Goal: Task Accomplishment & Management: Complete application form

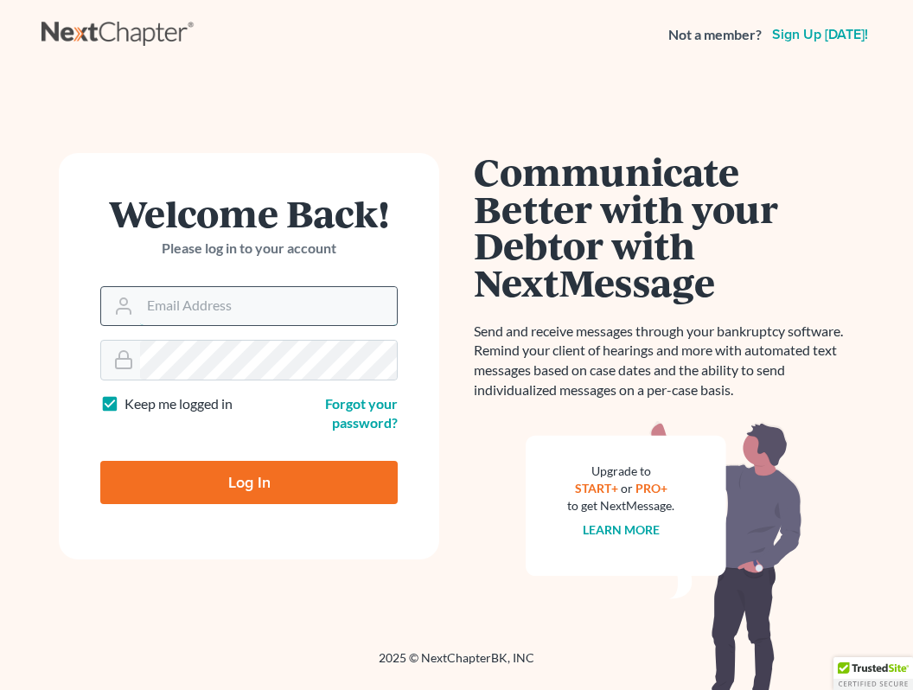
drag, startPoint x: 295, startPoint y: 319, endPoint x: 255, endPoint y: 323, distance: 40.0
click at [249, 320] on input "Email Address" at bounding box center [268, 306] width 257 height 38
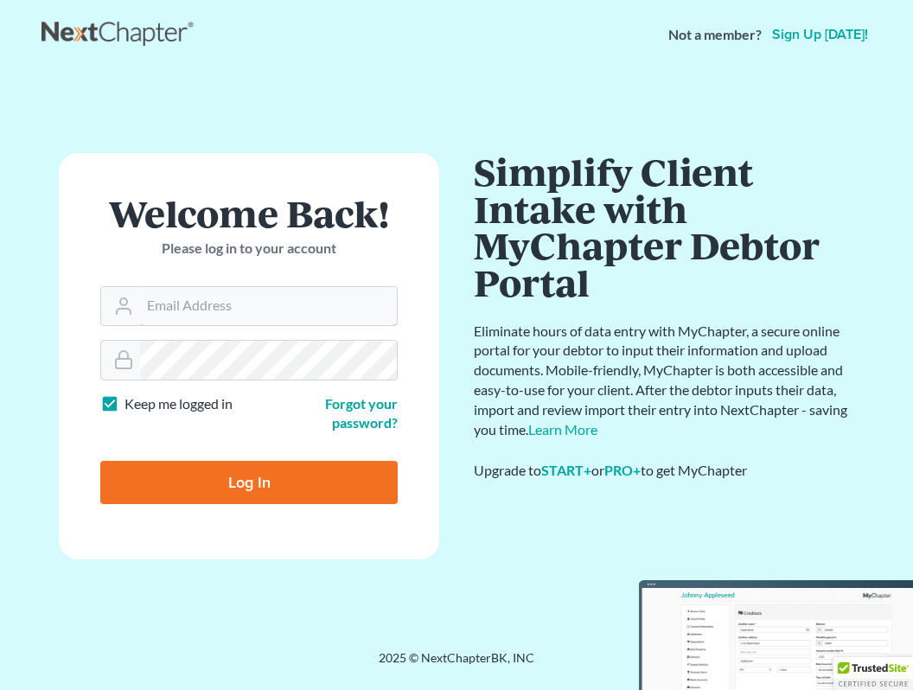
type input "[PERSON_NAME][EMAIL_ADDRESS][DOMAIN_NAME]"
click at [249, 480] on input "Log In" at bounding box center [248, 482] width 297 height 43
type input "Thinking..."
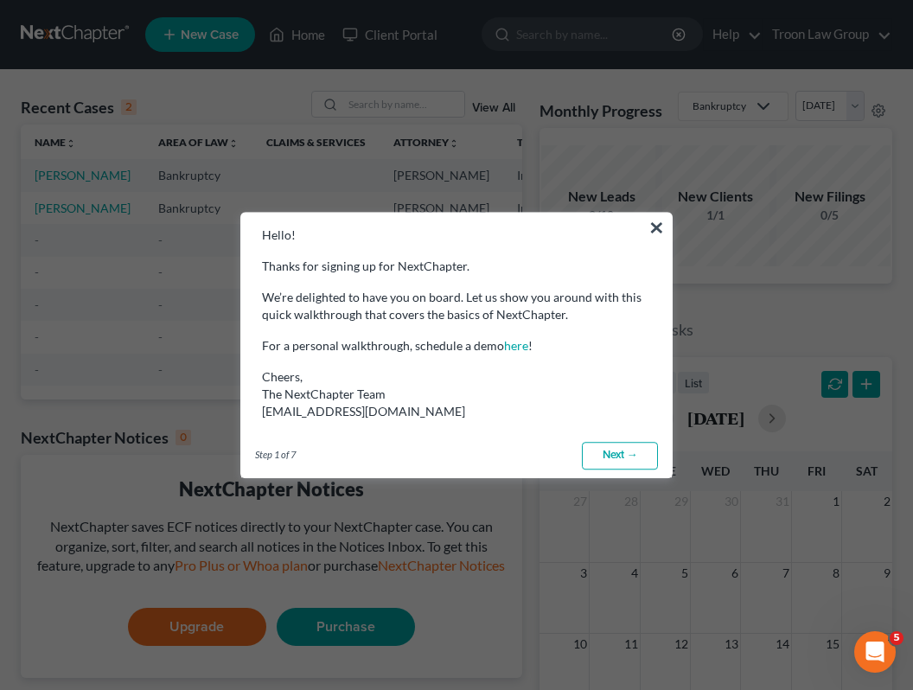
click at [616, 445] on link "Next →" at bounding box center [620, 456] width 76 height 28
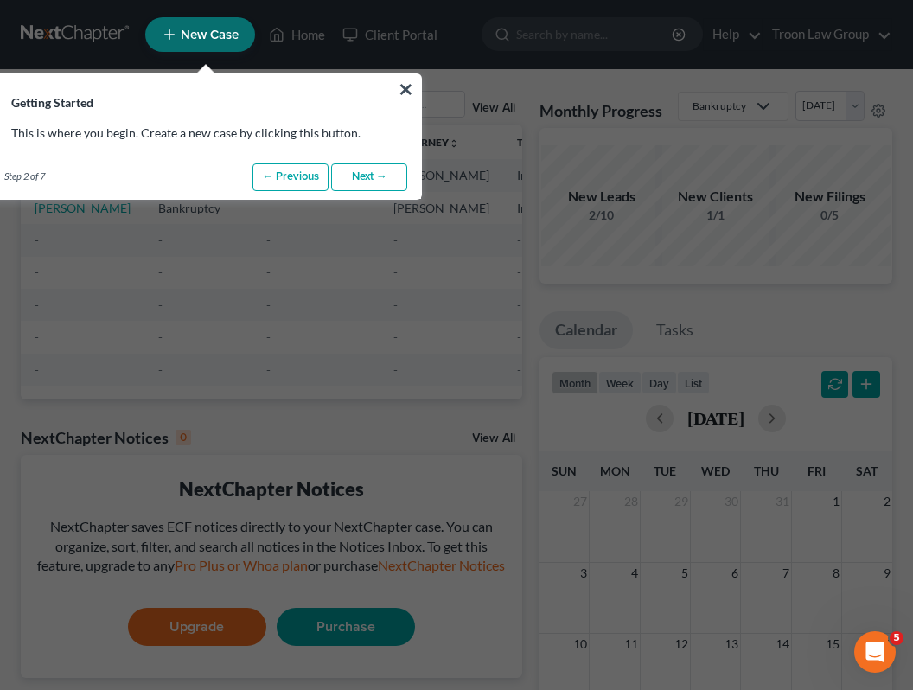
click at [393, 171] on link "Next →" at bounding box center [369, 177] width 76 height 28
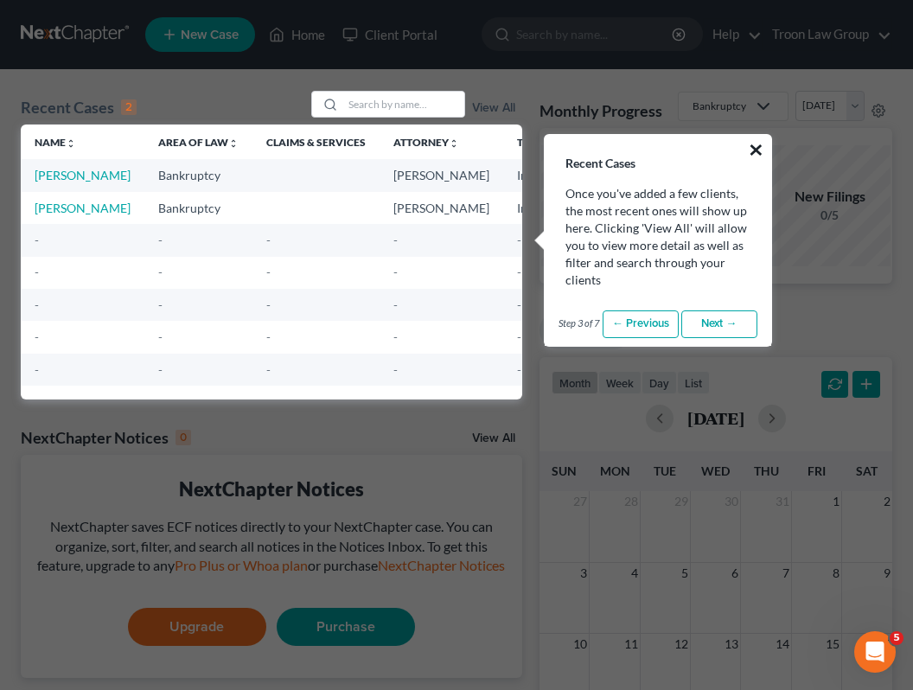
click at [753, 138] on button "×" at bounding box center [756, 150] width 16 height 28
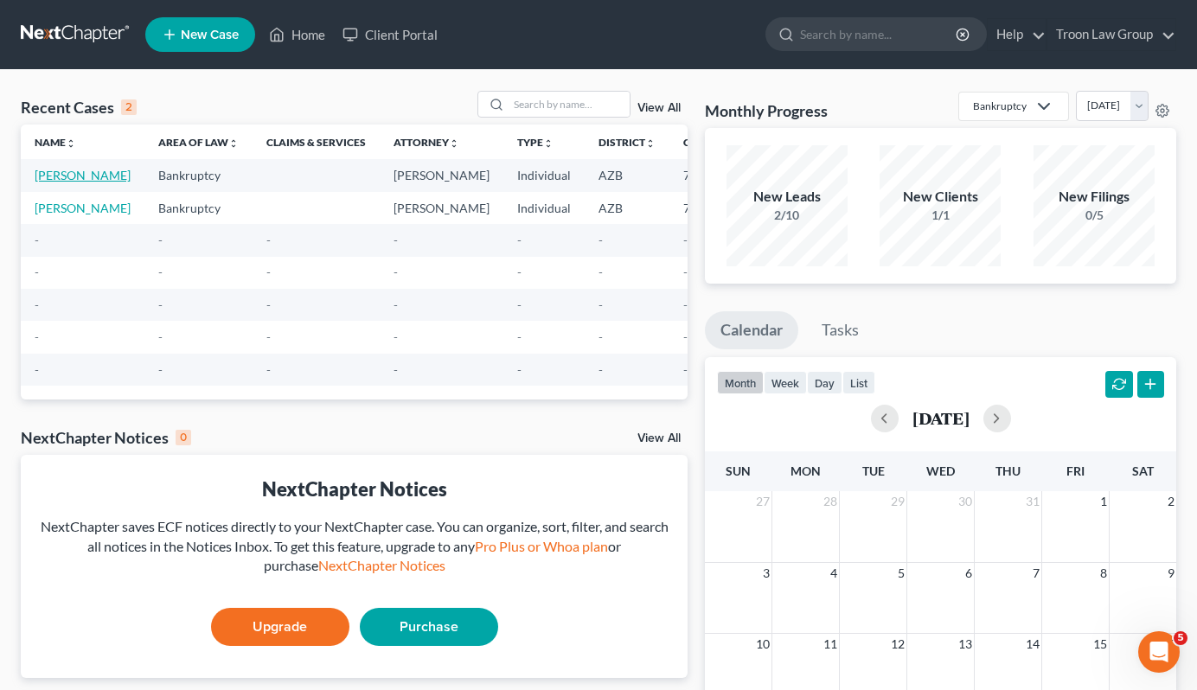
click at [73, 175] on link "[PERSON_NAME]" at bounding box center [83, 175] width 96 height 15
select select "0"
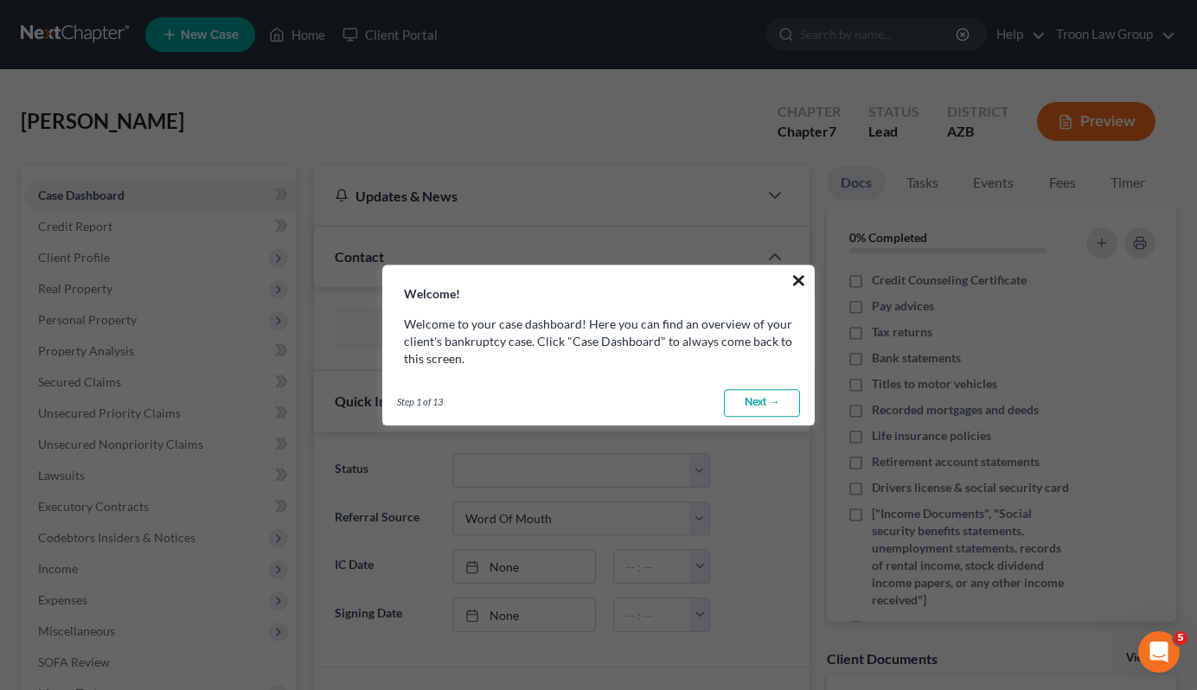
click at [801, 276] on button "×" at bounding box center [798, 280] width 16 height 28
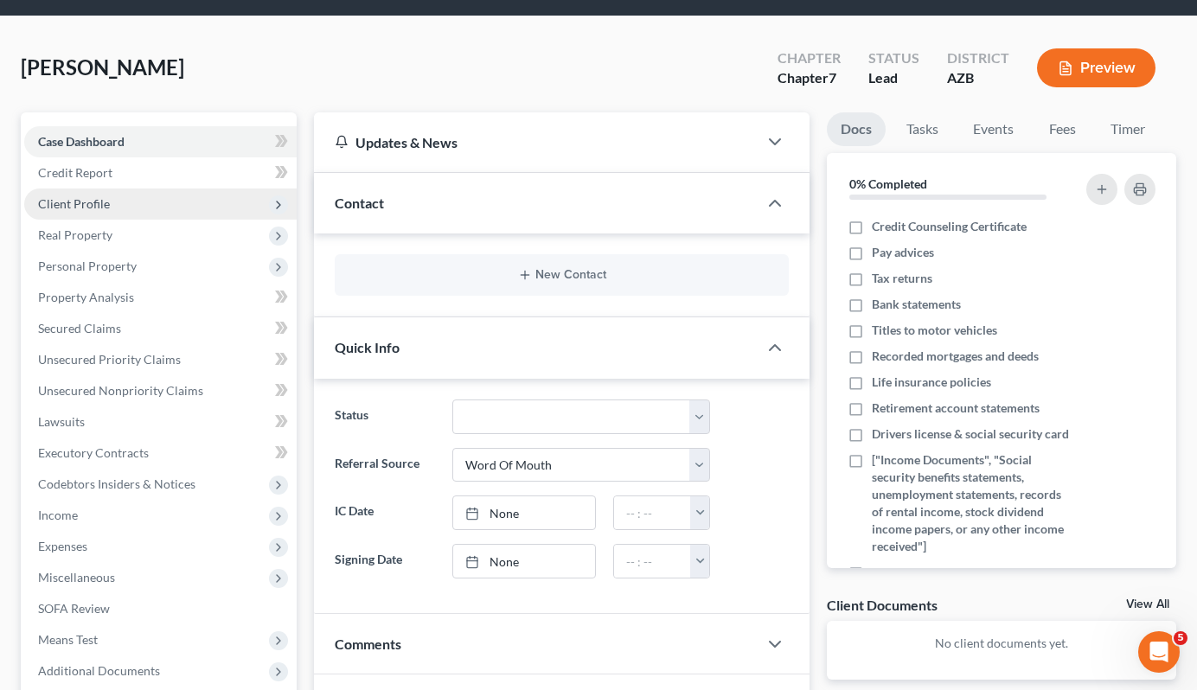
scroll to position [55, 0]
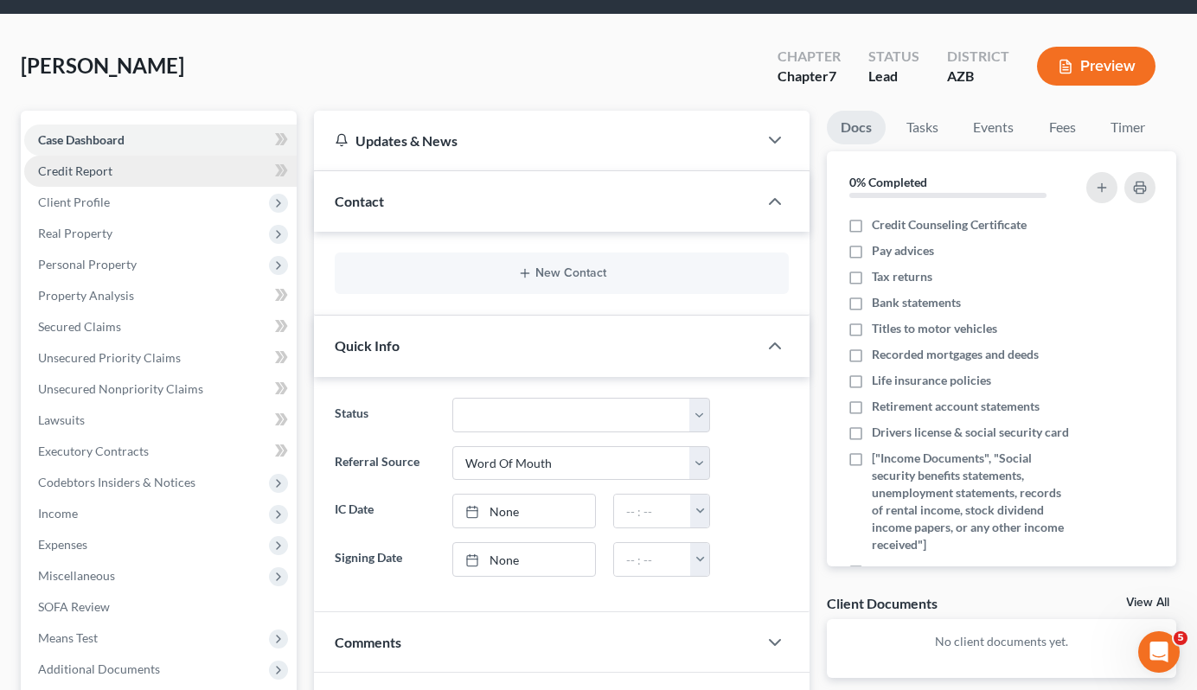
click at [151, 169] on link "Credit Report" at bounding box center [160, 171] width 272 height 31
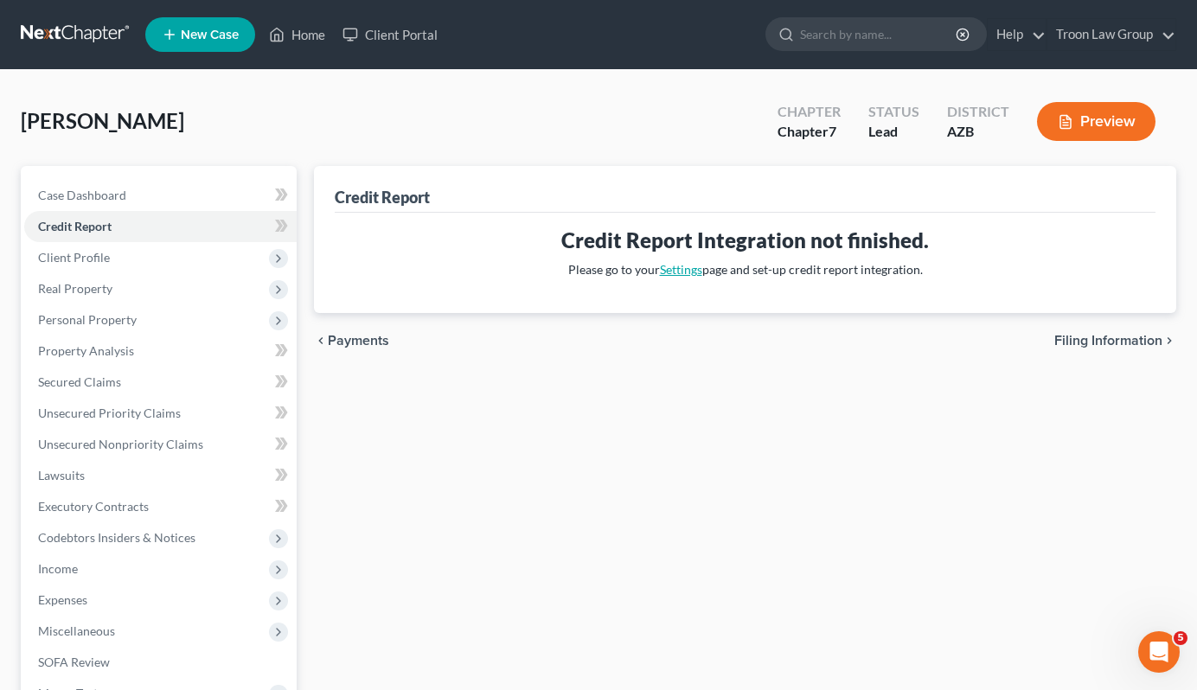
click at [673, 269] on link "Settings" at bounding box center [681, 269] width 42 height 15
select select "3"
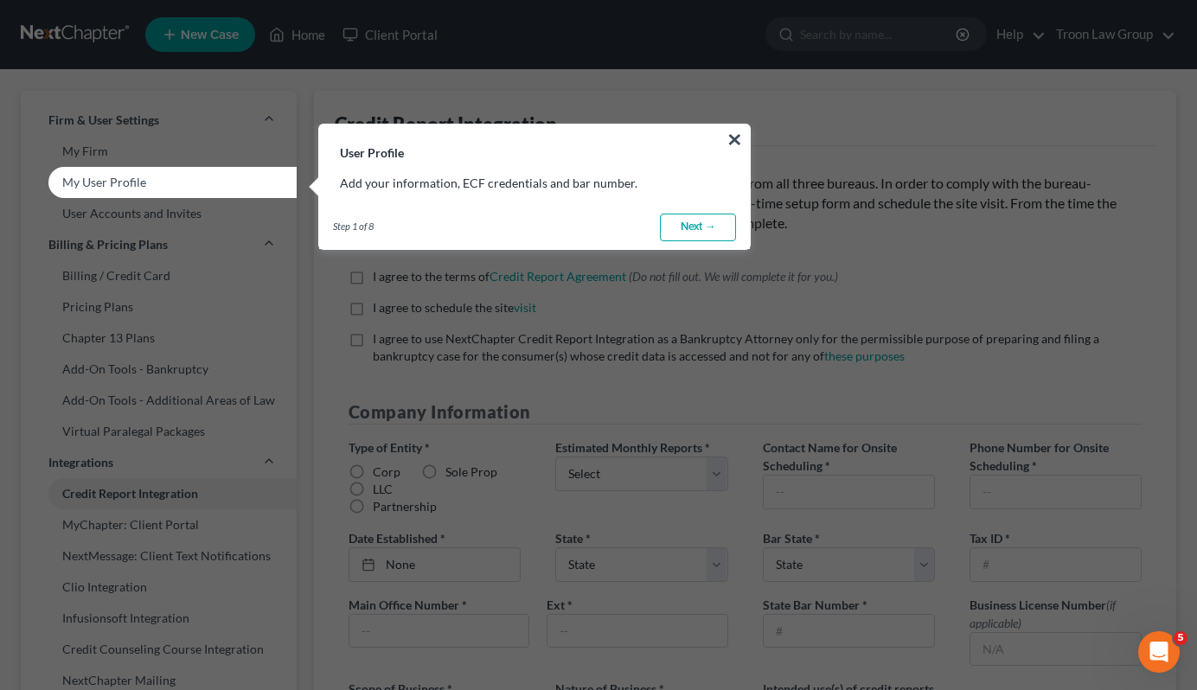
click at [706, 218] on link "Next →" at bounding box center [698, 228] width 76 height 28
click at [691, 232] on link "Next →" at bounding box center [698, 228] width 76 height 28
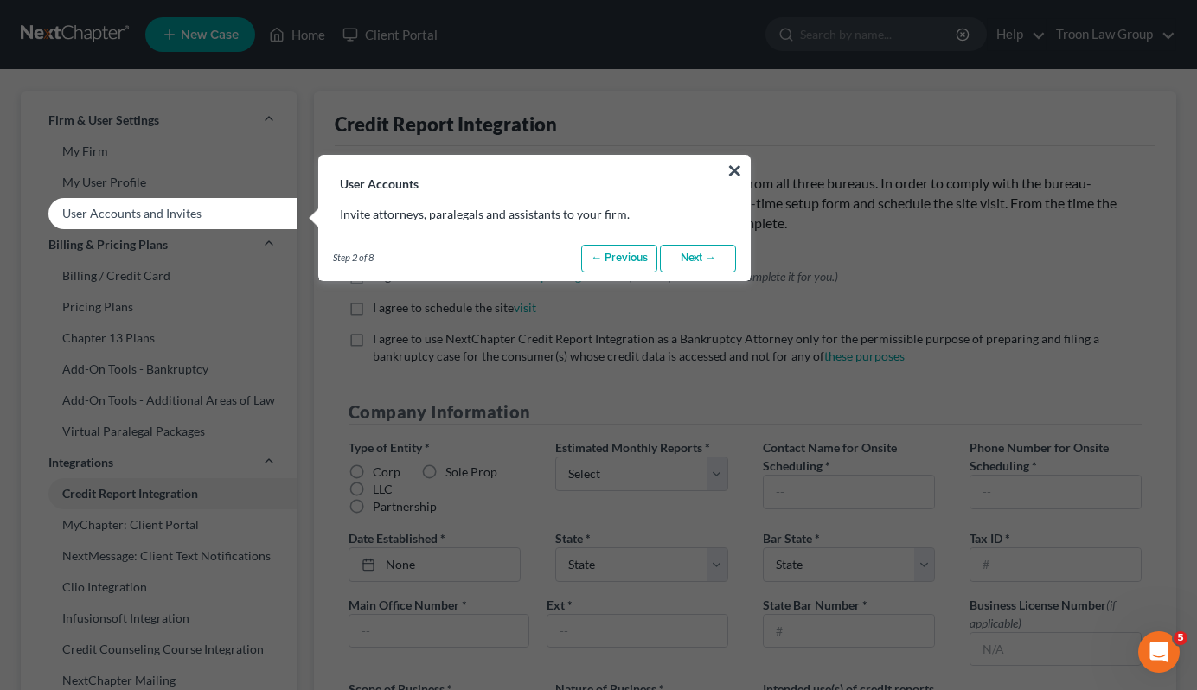
click at [680, 254] on link "Next →" at bounding box center [698, 259] width 76 height 28
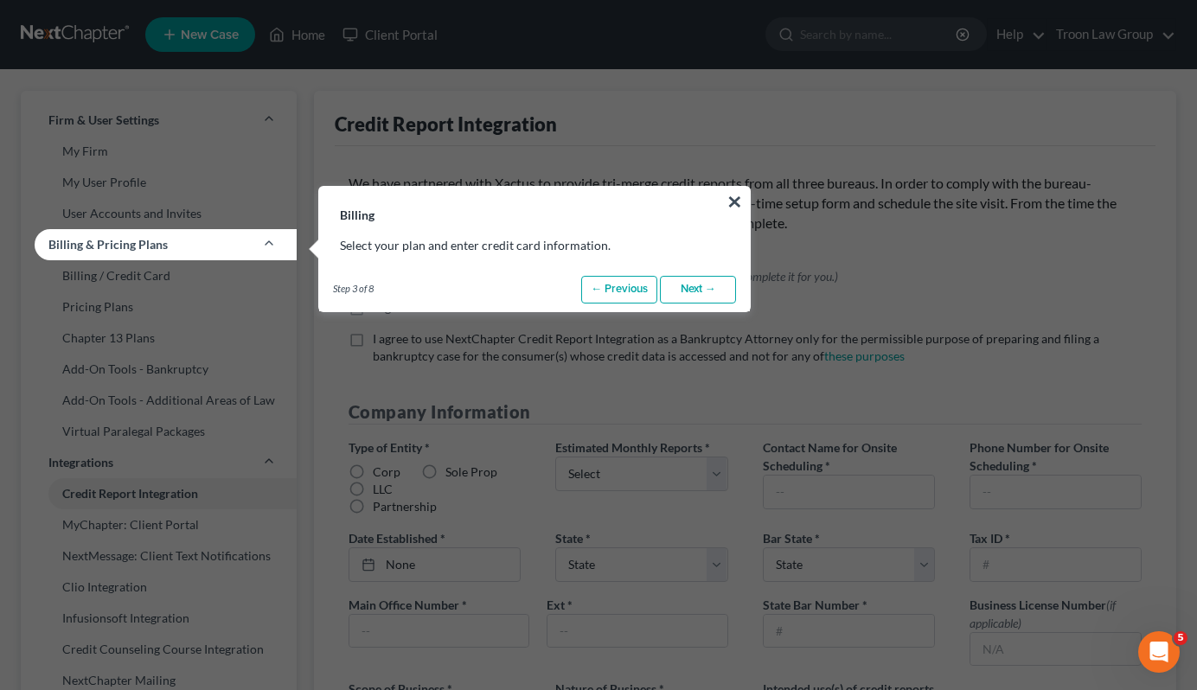
click at [682, 285] on link "Next →" at bounding box center [698, 290] width 76 height 28
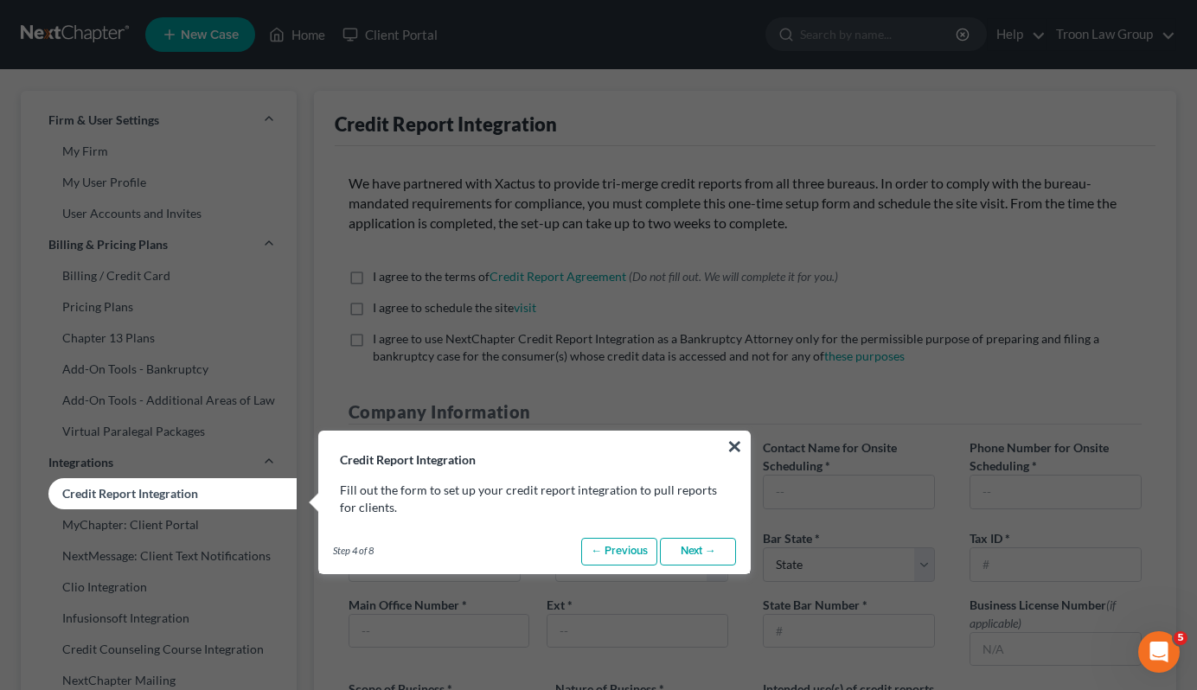
click at [683, 563] on link "Next →" at bounding box center [698, 552] width 76 height 28
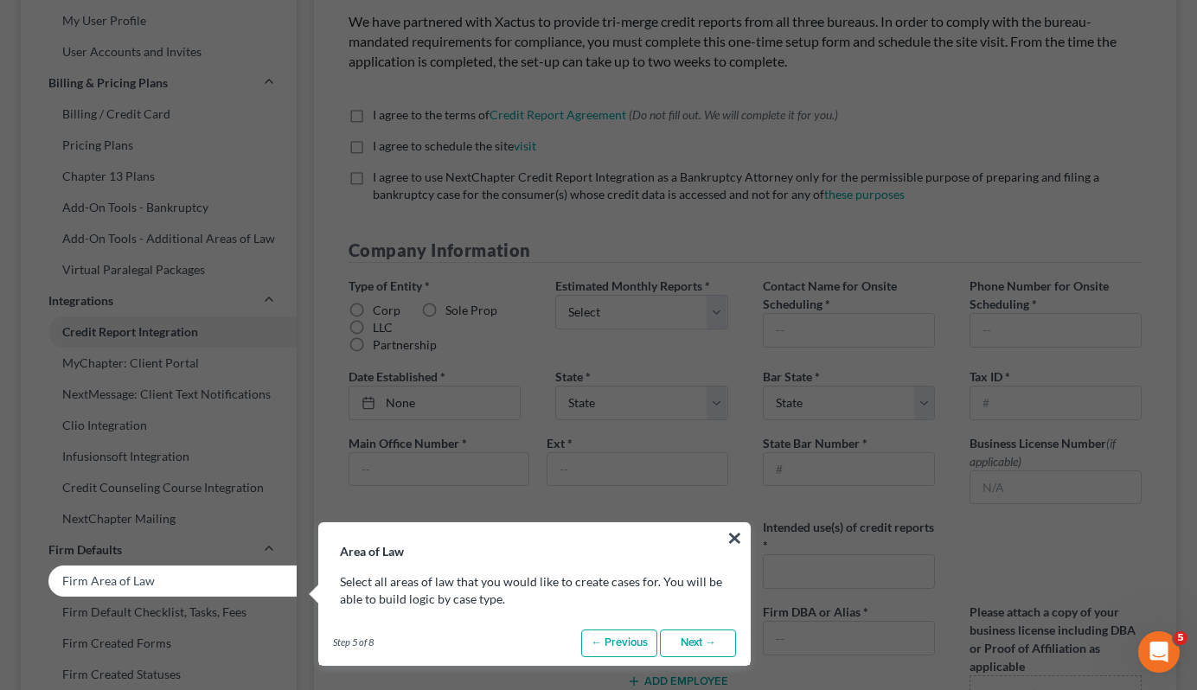
scroll to position [164, 0]
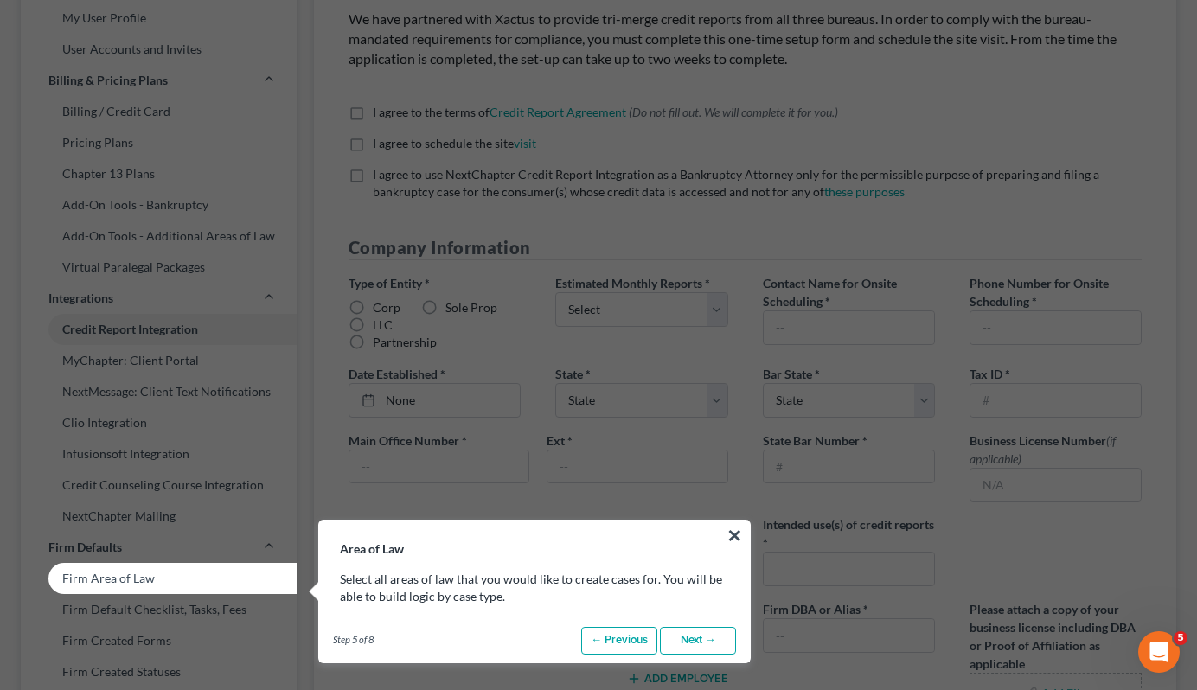
click at [699, 641] on link "Next →" at bounding box center [698, 641] width 76 height 28
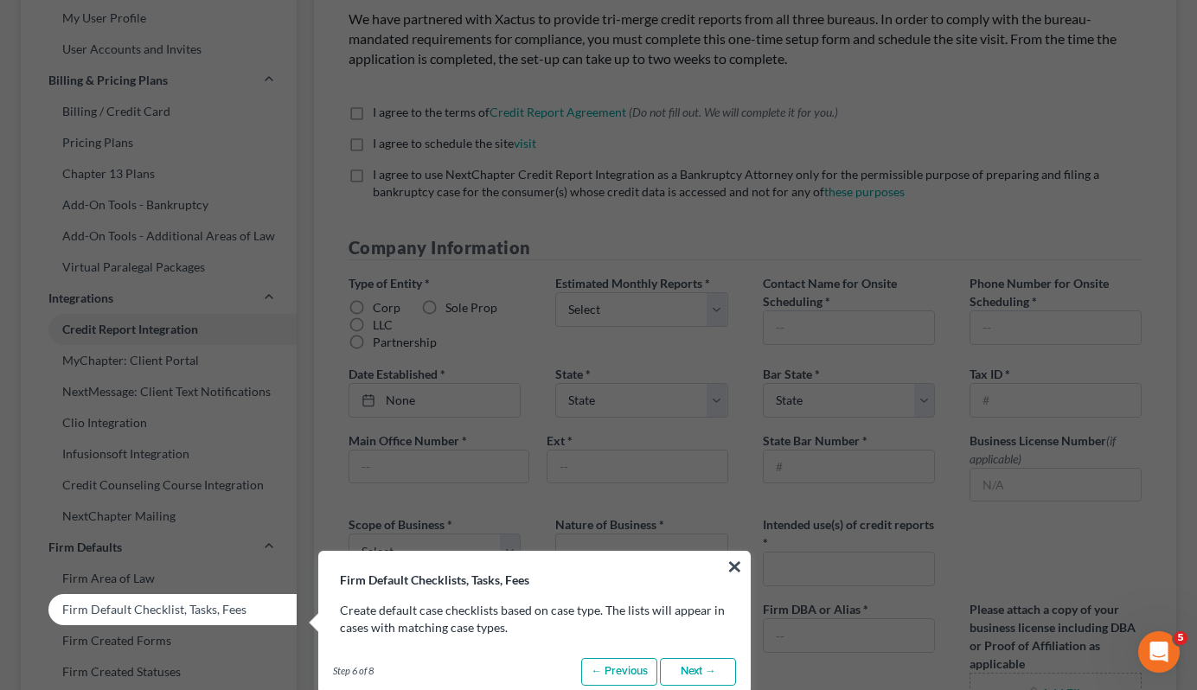
click at [693, 669] on link "Next →" at bounding box center [698, 672] width 76 height 28
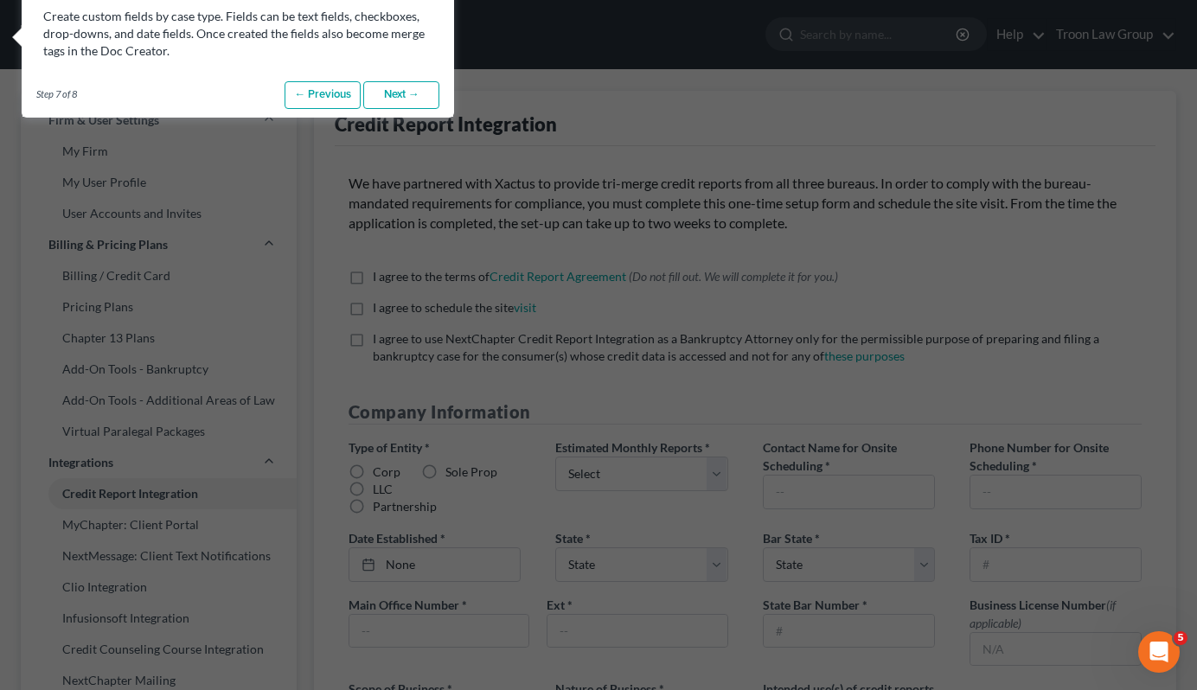
scroll to position [0, 0]
click at [410, 91] on link "Next →" at bounding box center [401, 95] width 76 height 28
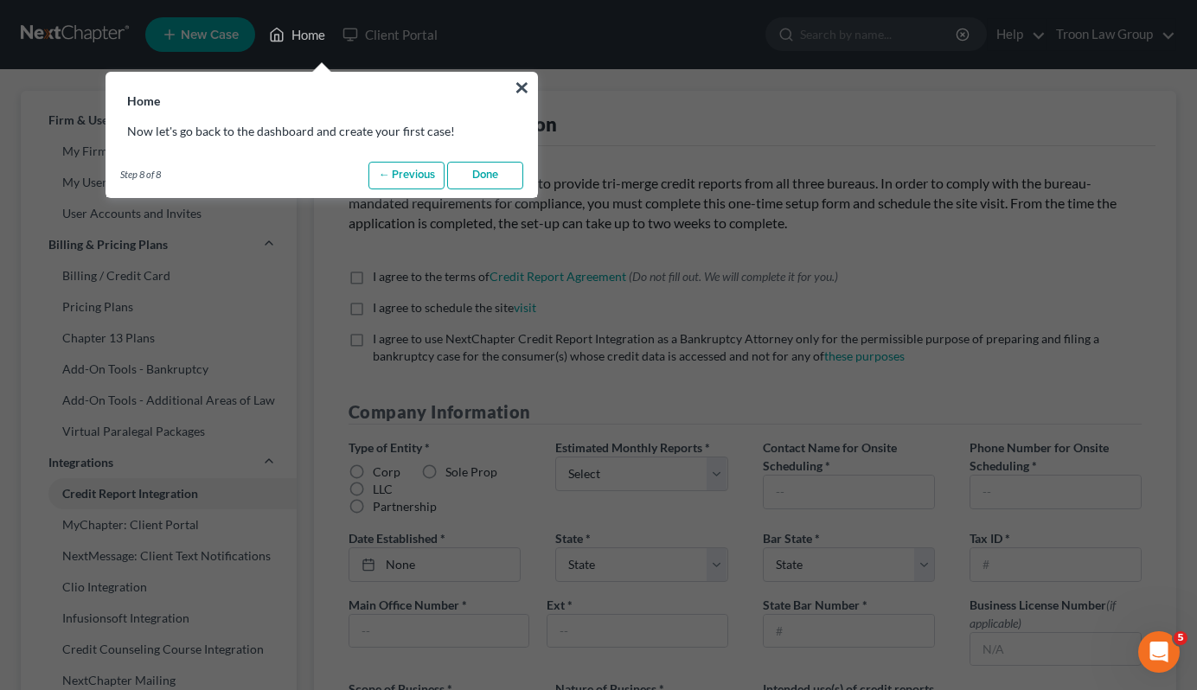
click at [474, 182] on link "Done" at bounding box center [485, 176] width 76 height 28
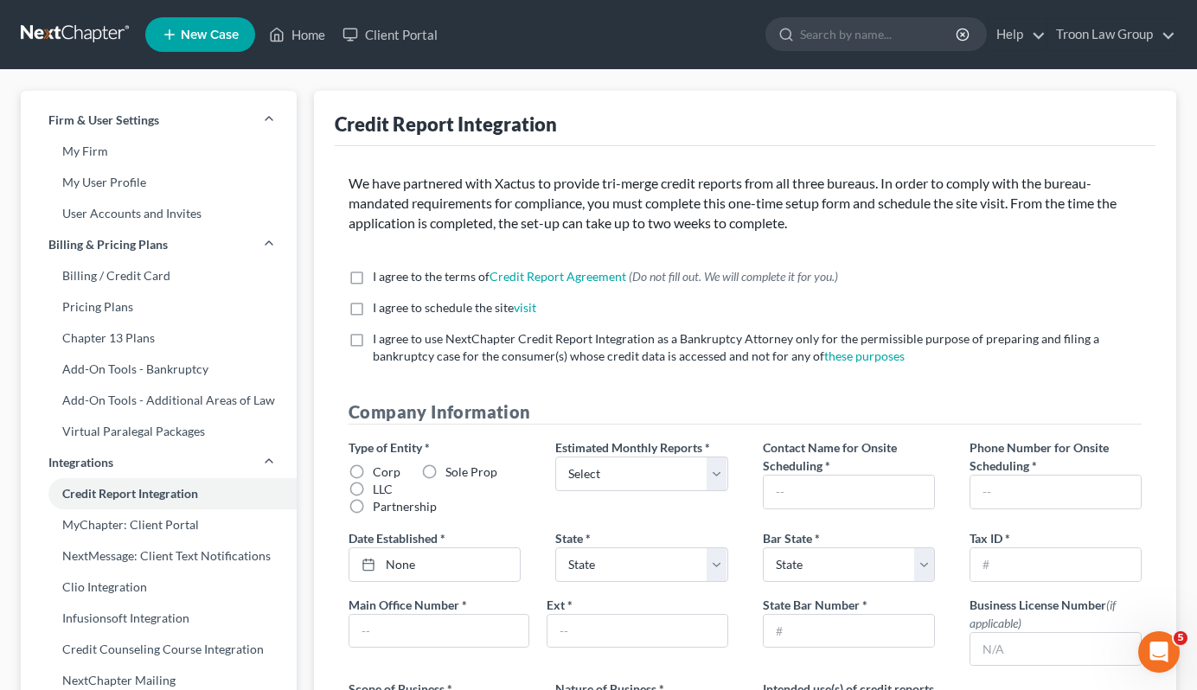
click at [373, 275] on label "I agree to the terms of Credit Report Agreement * (Do not fill out. We will com…" at bounding box center [605, 276] width 465 height 17
click at [380, 275] on input "I agree to the terms of Credit Report Agreement * (Do not fill out. We will com…" at bounding box center [385, 273] width 11 height 11
checkbox input "true"
click at [373, 305] on label "I agree to schedule the site visit *" at bounding box center [454, 307] width 163 height 17
click at [380, 305] on input "I agree to schedule the site visit *" at bounding box center [385, 304] width 11 height 11
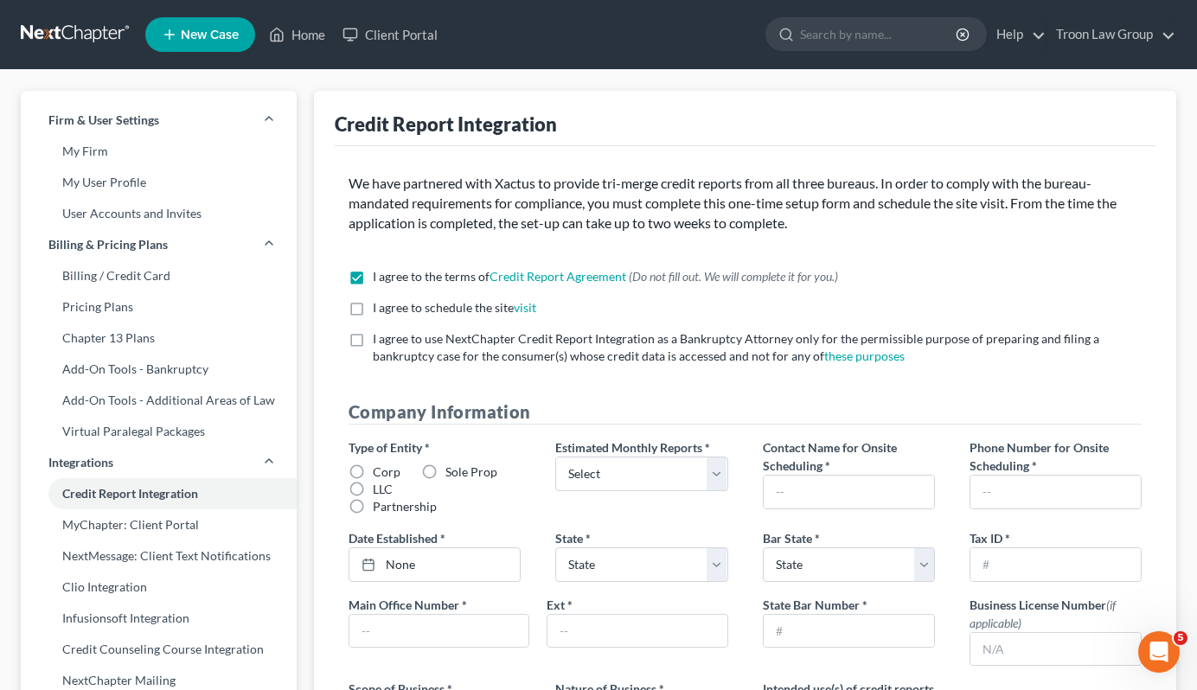
checkbox input "true"
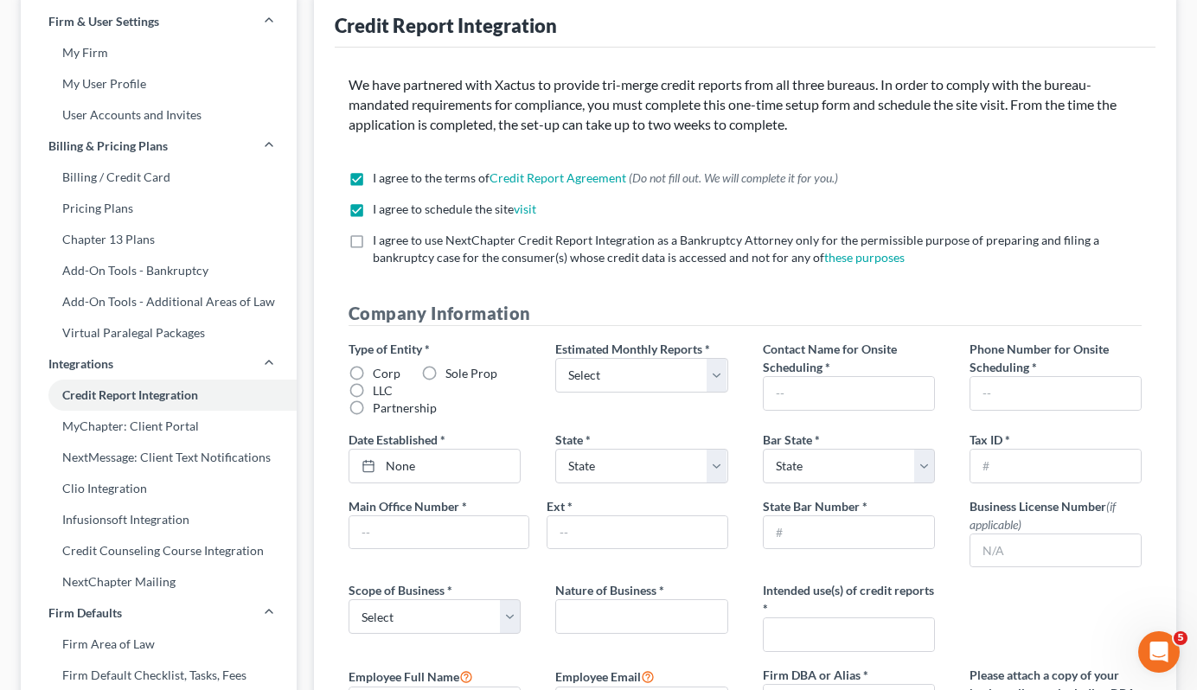
scroll to position [101, 0]
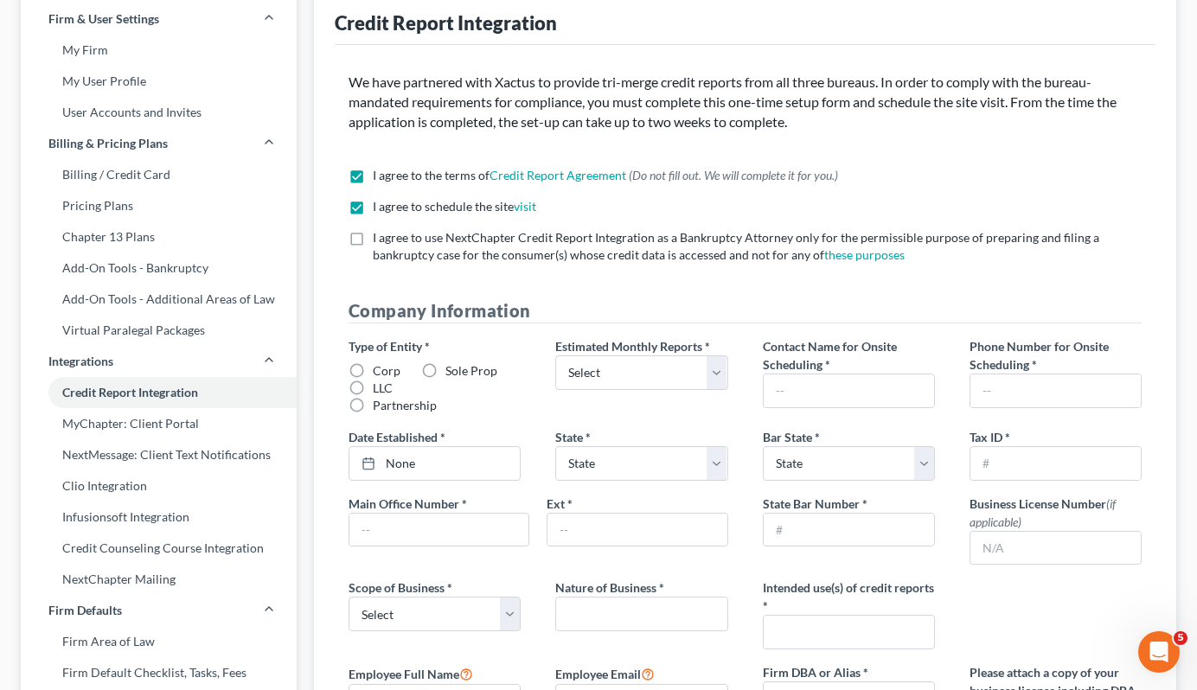
click at [373, 235] on label "I agree to use NextChapter Credit Report Integration as a Bankruptcy Attorney o…" at bounding box center [757, 246] width 769 height 35
click at [380, 235] on input "I agree to use NextChapter Credit Report Integration as a Bankruptcy Attorney o…" at bounding box center [385, 234] width 11 height 11
checkbox input "true"
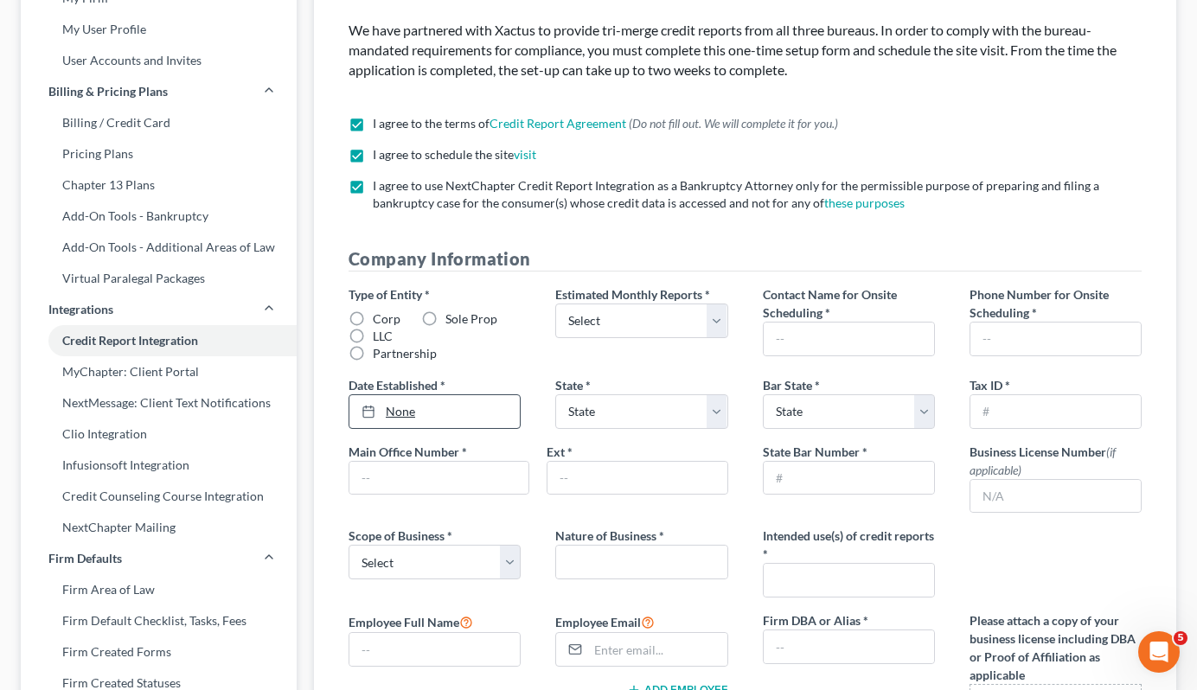
scroll to position [163, 0]
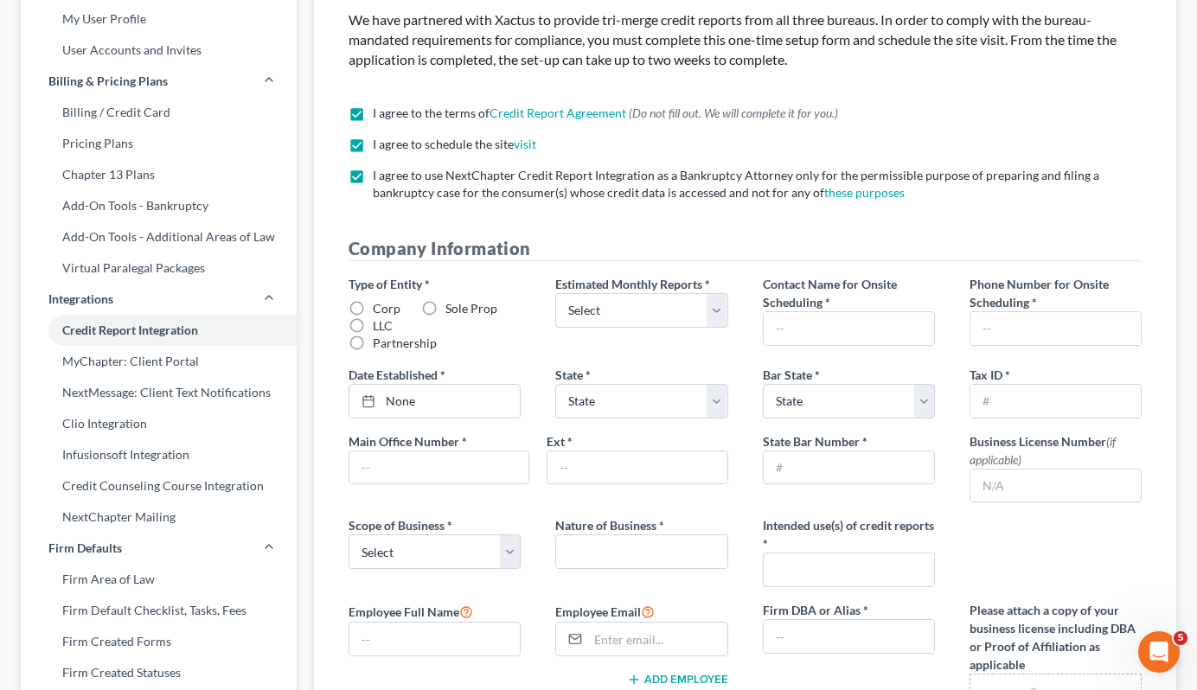
click at [373, 335] on label "Partnership" at bounding box center [405, 343] width 64 height 17
click at [380, 335] on input "Partnership" at bounding box center [385, 340] width 11 height 11
radio input "true"
click at [377, 321] on span "LLC" at bounding box center [383, 325] width 20 height 15
click at [380, 321] on input "LLC" at bounding box center [385, 322] width 11 height 11
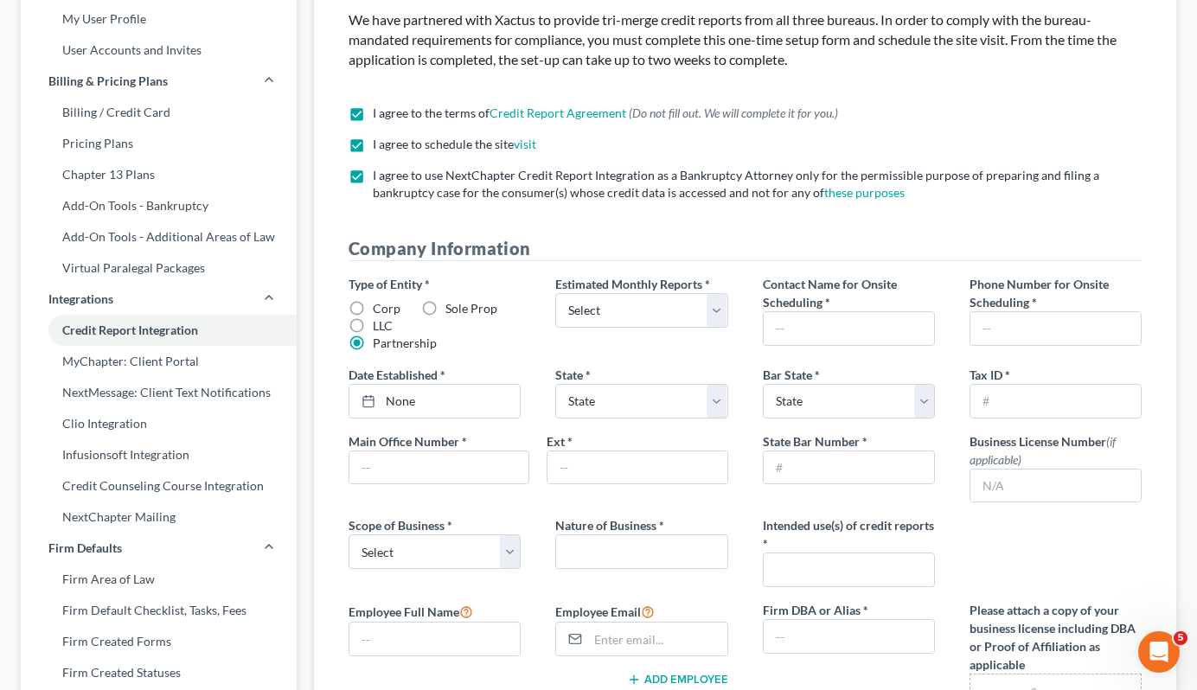
radio input "true"
select select "0"
click at [897, 303] on label "Contact Name for Onsite Scheduling *" at bounding box center [849, 293] width 172 height 36
click at [897, 344] on div "Contact Name for Onsite Scheduling * Concetto" at bounding box center [848, 313] width 207 height 77
click at [895, 324] on input "Concetto" at bounding box center [848, 328] width 170 height 33
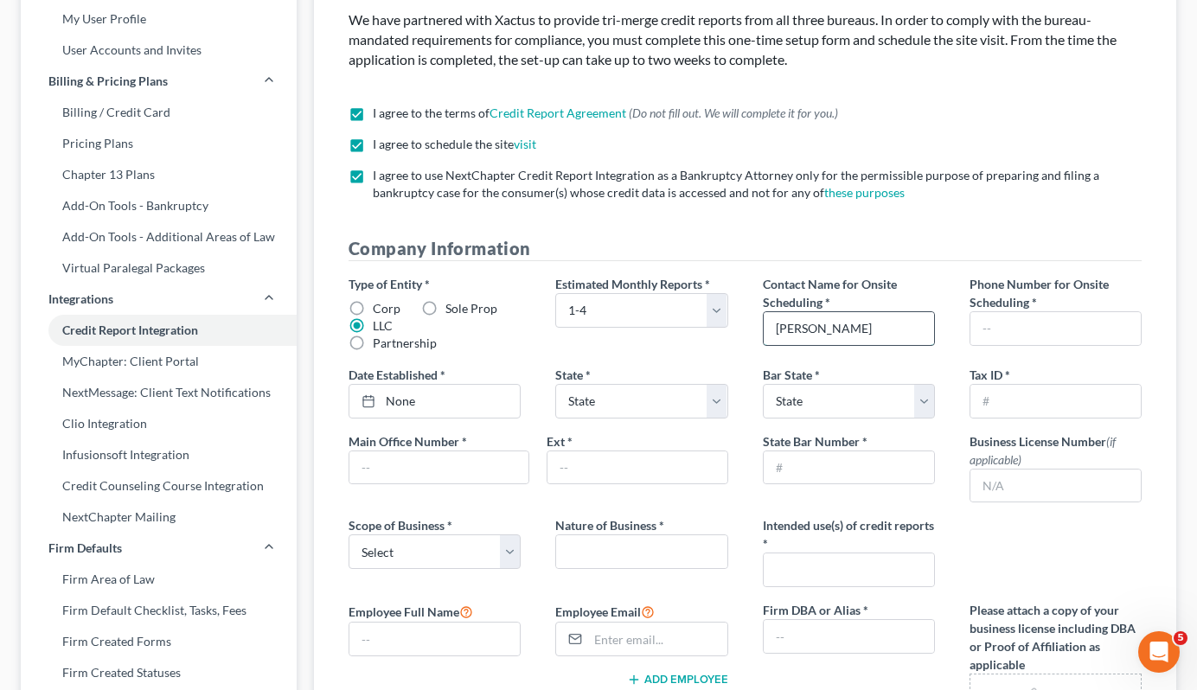
type input "[PERSON_NAME]"
type input "4805183569"
click at [482, 416] on div "Type of Entity * Corp Sole Prop LLC Partnership Estimated Monthly Reports * Sel…" at bounding box center [744, 535] width 827 height 520
click at [402, 390] on link "None" at bounding box center [434, 401] width 170 height 33
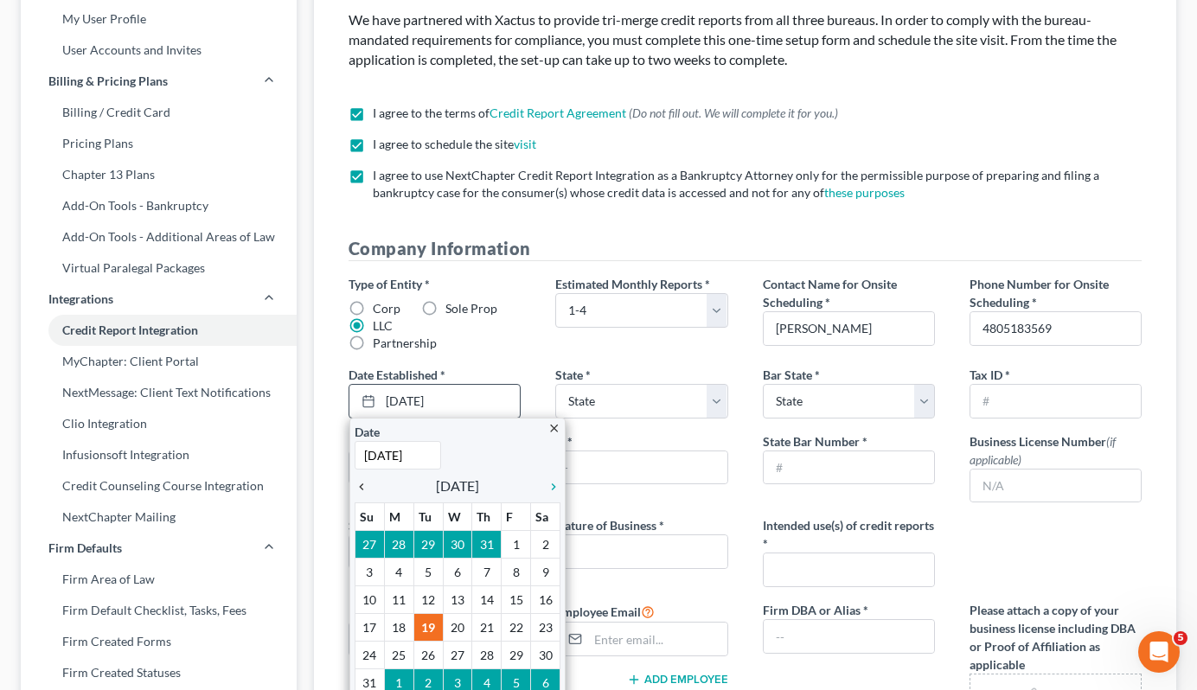
click at [366, 485] on icon "chevron_left" at bounding box center [365, 487] width 22 height 14
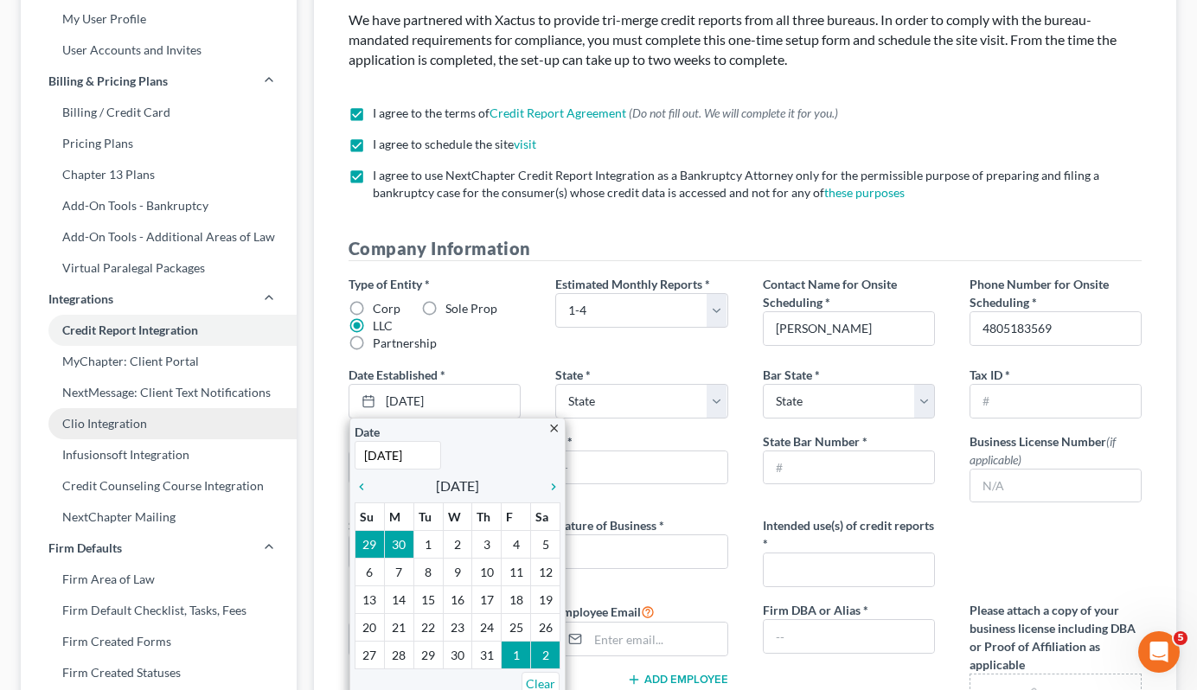
drag, startPoint x: 428, startPoint y: 452, endPoint x: 192, endPoint y: 418, distance: 238.4
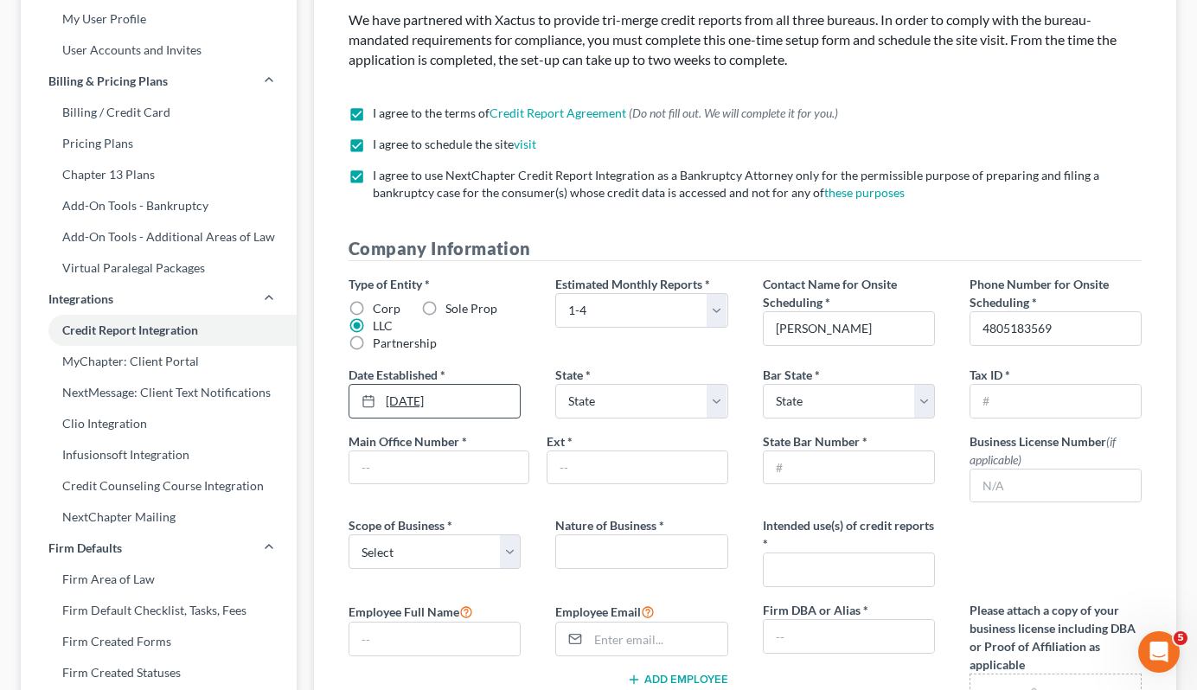
click at [365, 414] on link "[DATE]" at bounding box center [434, 401] width 170 height 33
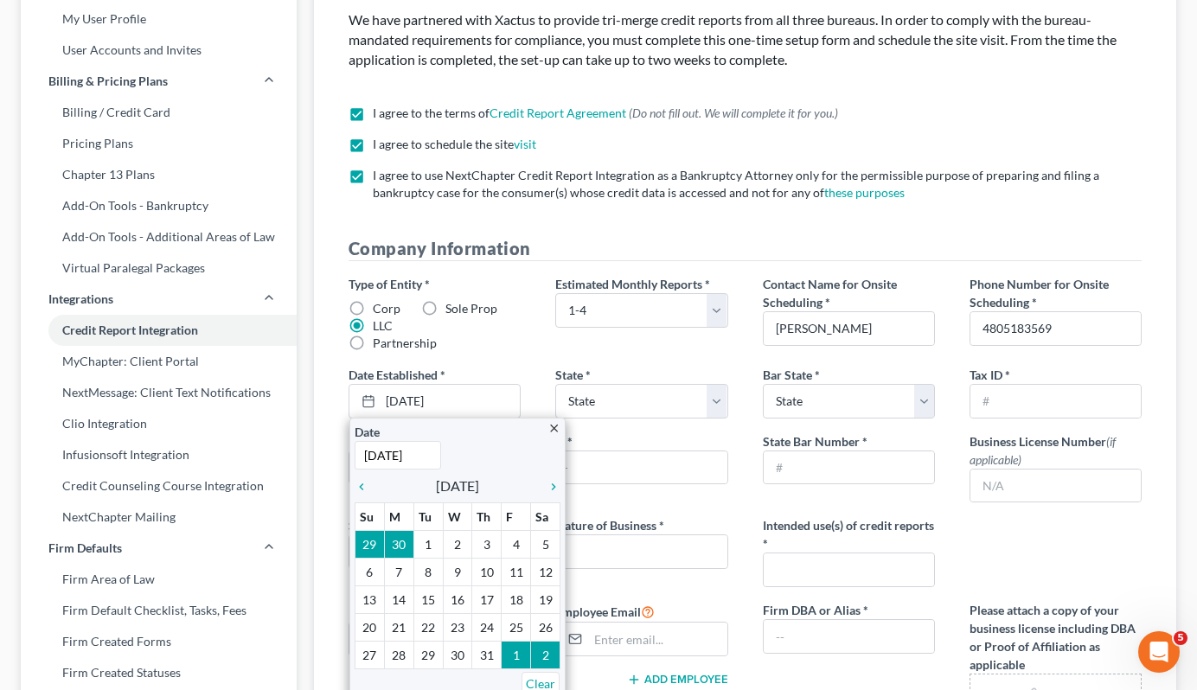
drag, startPoint x: 418, startPoint y: 457, endPoint x: 316, endPoint y: 438, distance: 104.6
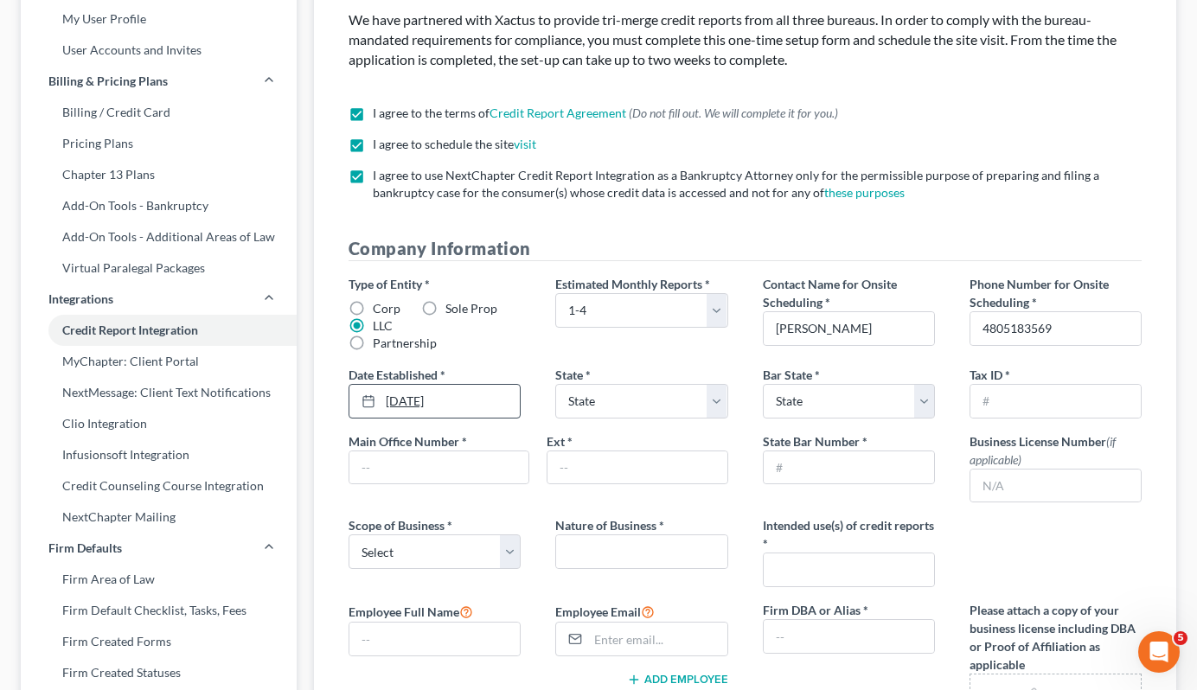
click at [365, 396] on icon at bounding box center [368, 401] width 14 height 14
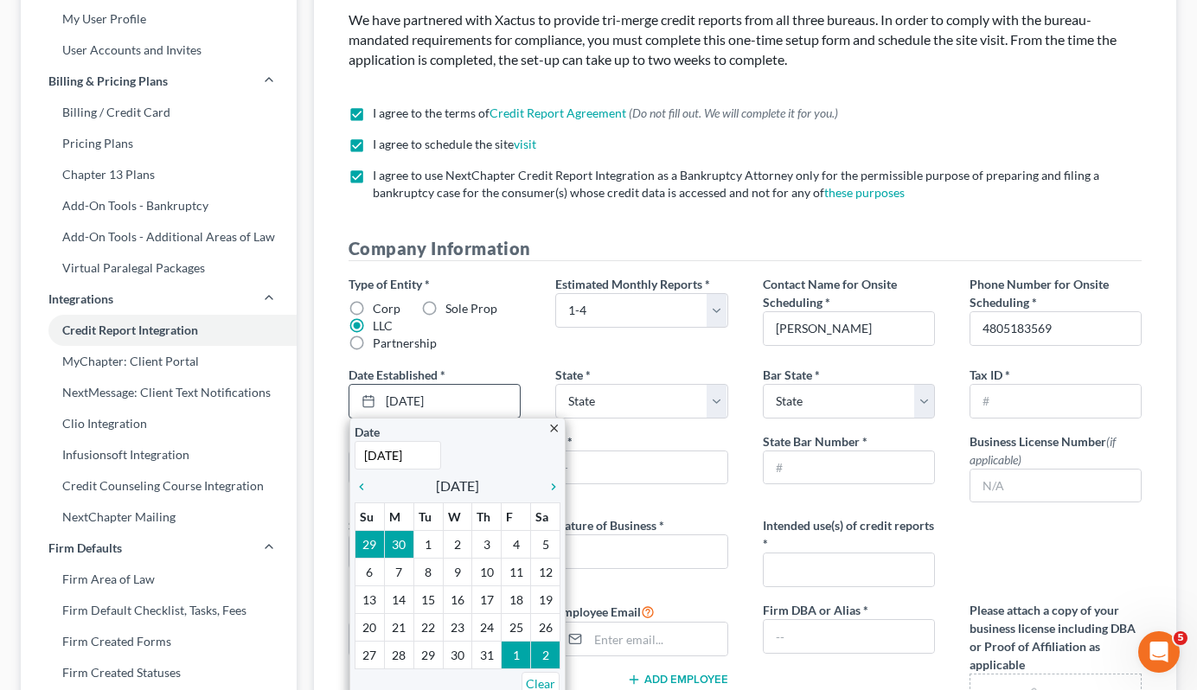
click at [399, 447] on input "[DATE]" at bounding box center [397, 455] width 86 height 29
type input "1"
type input "[DATE]"
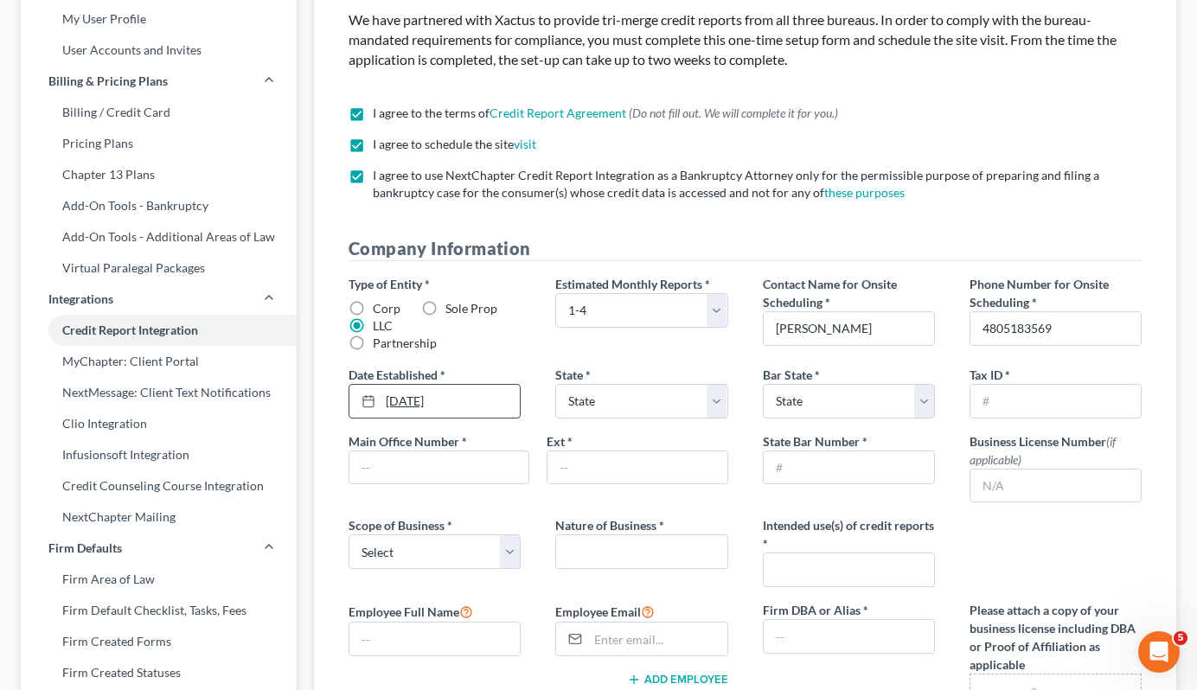
click at [501, 386] on link "[DATE]" at bounding box center [434, 401] width 170 height 33
select select "3"
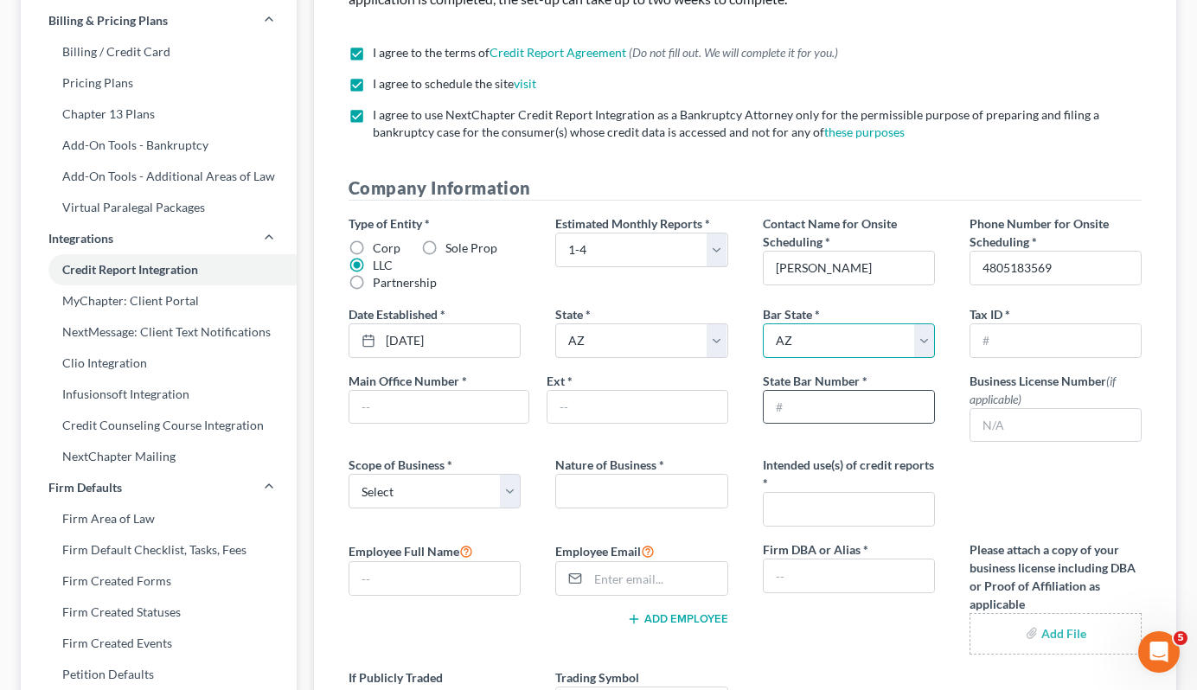
scroll to position [264, 0]
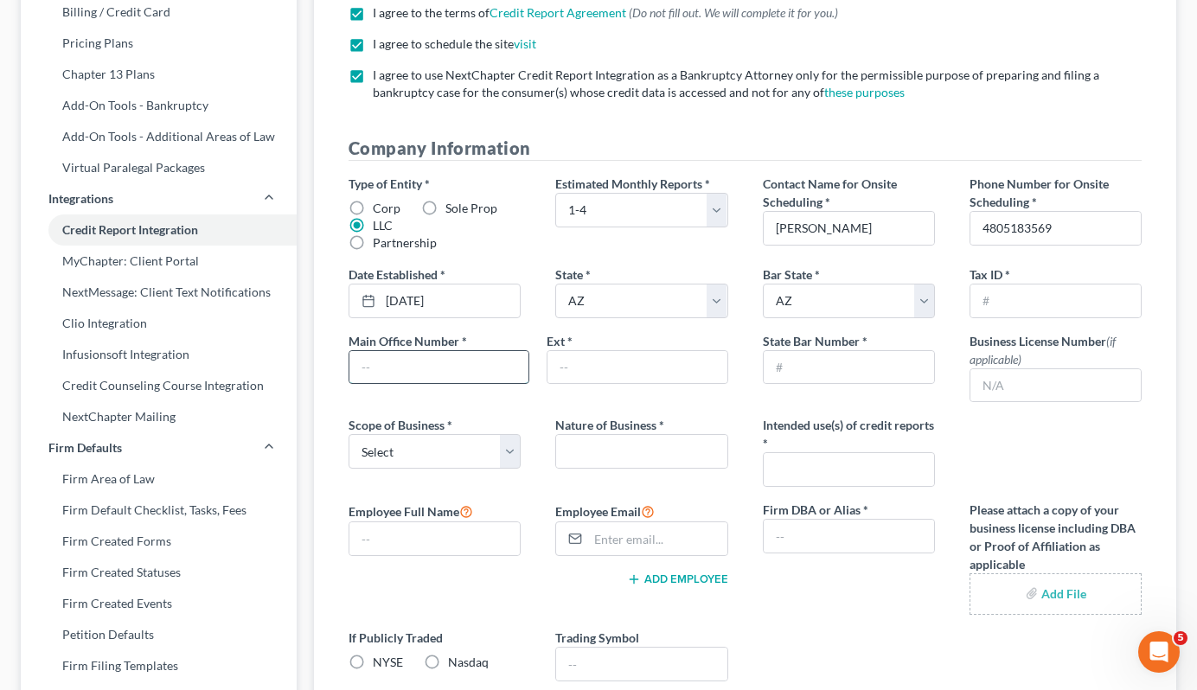
click at [513, 373] on input "text" at bounding box center [438, 367] width 179 height 33
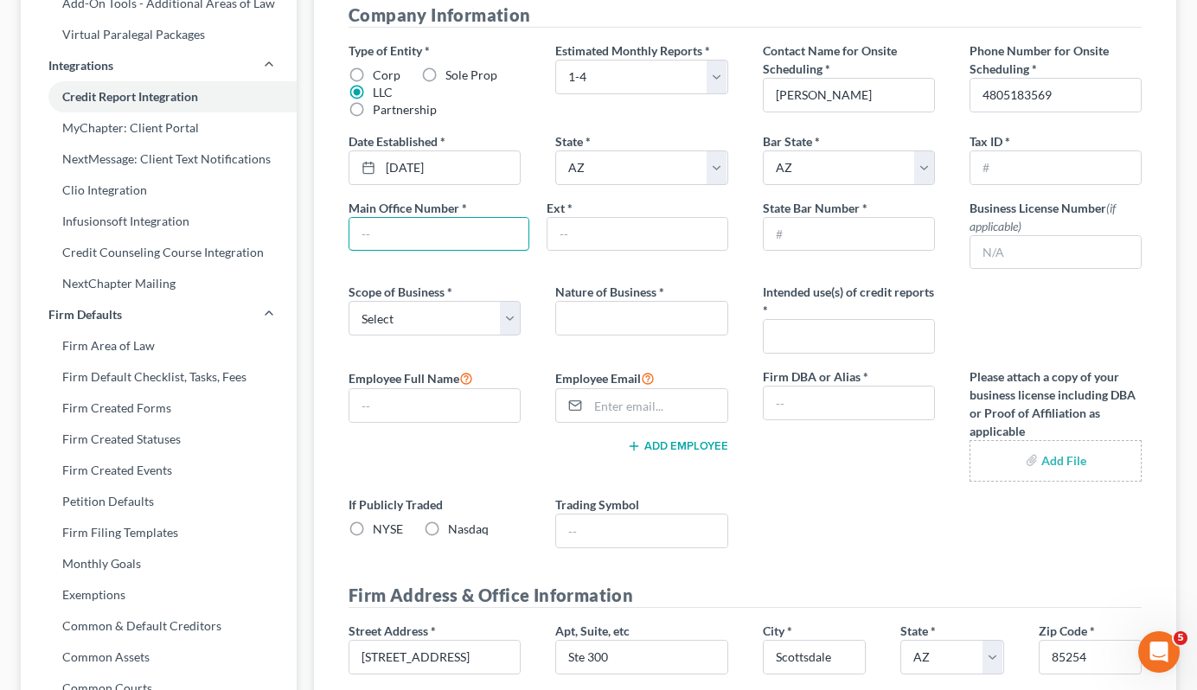
scroll to position [429, 0]
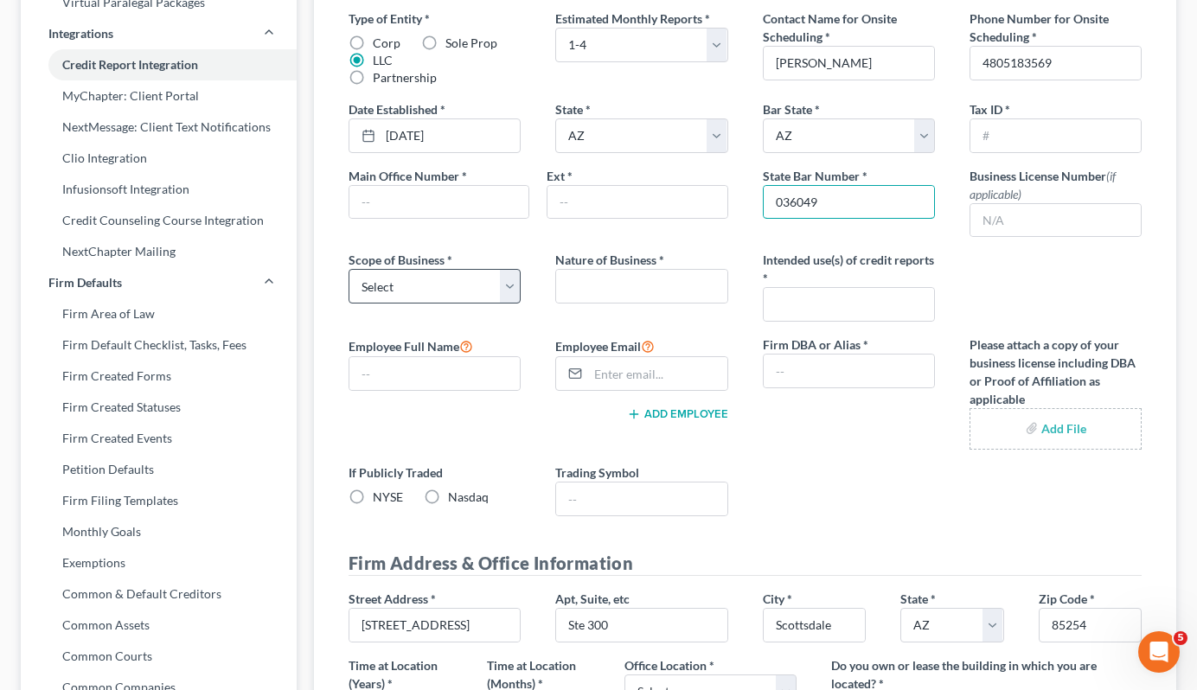
type input "036049"
select select "0"
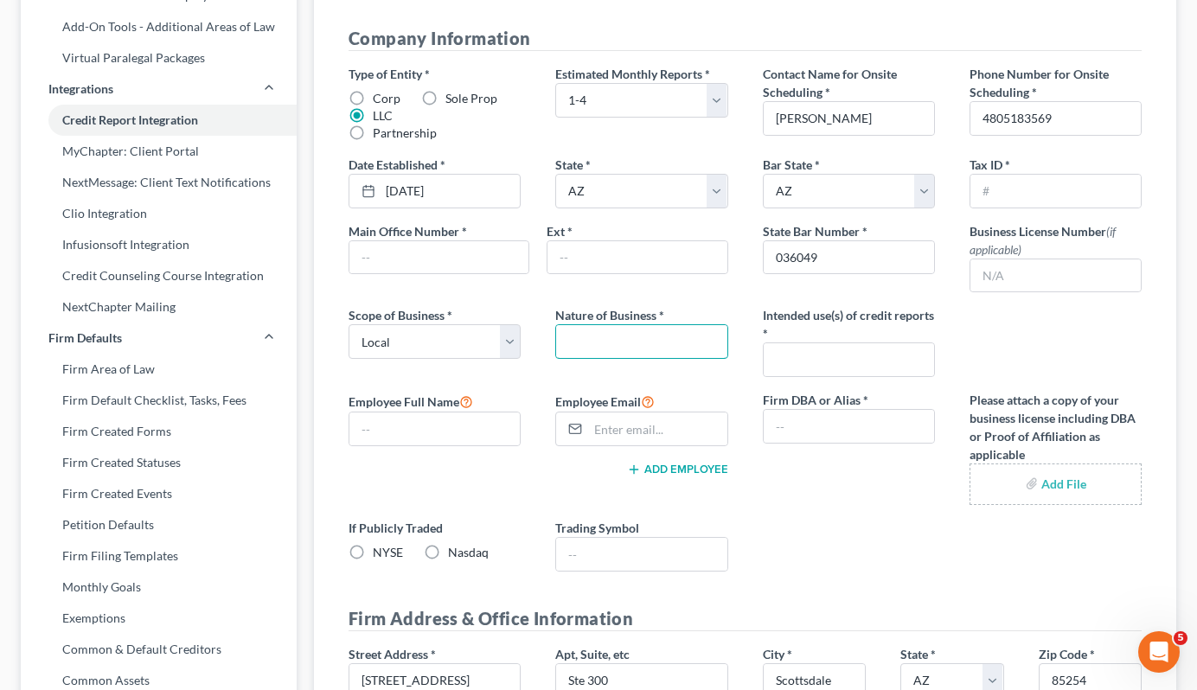
scroll to position [374, 0]
type input "Law Firm"
click at [790, 367] on input "text" at bounding box center [848, 358] width 170 height 33
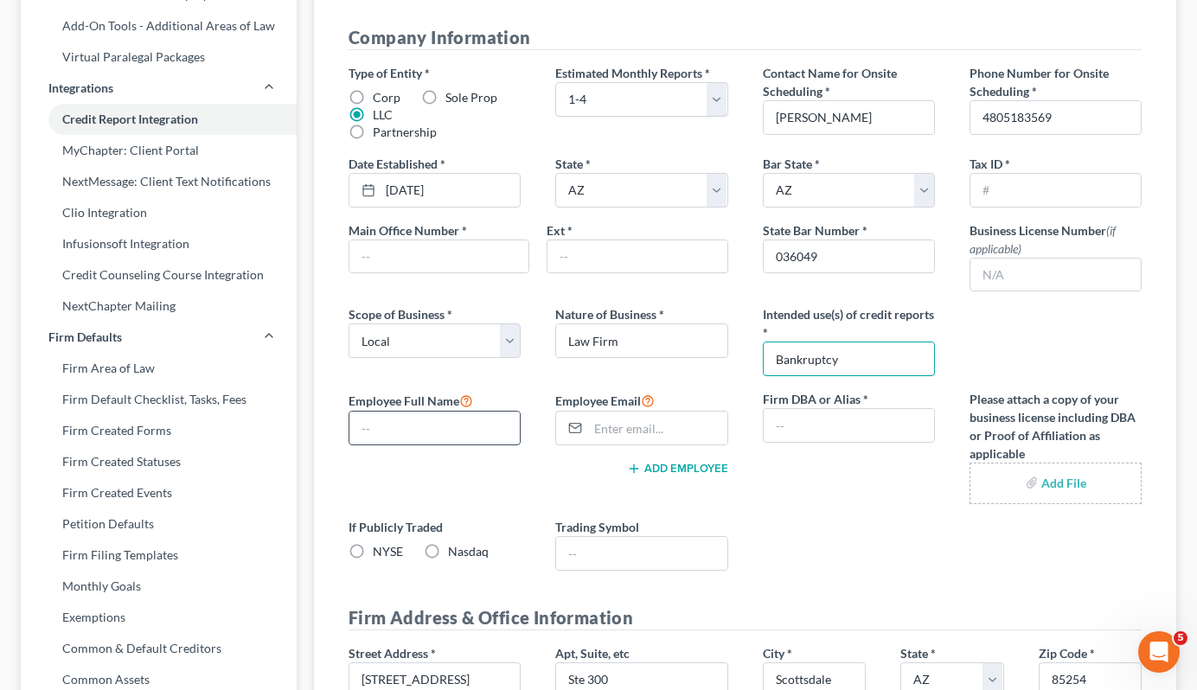
type input "Bankruptcy"
type input "[PERSON_NAME]"
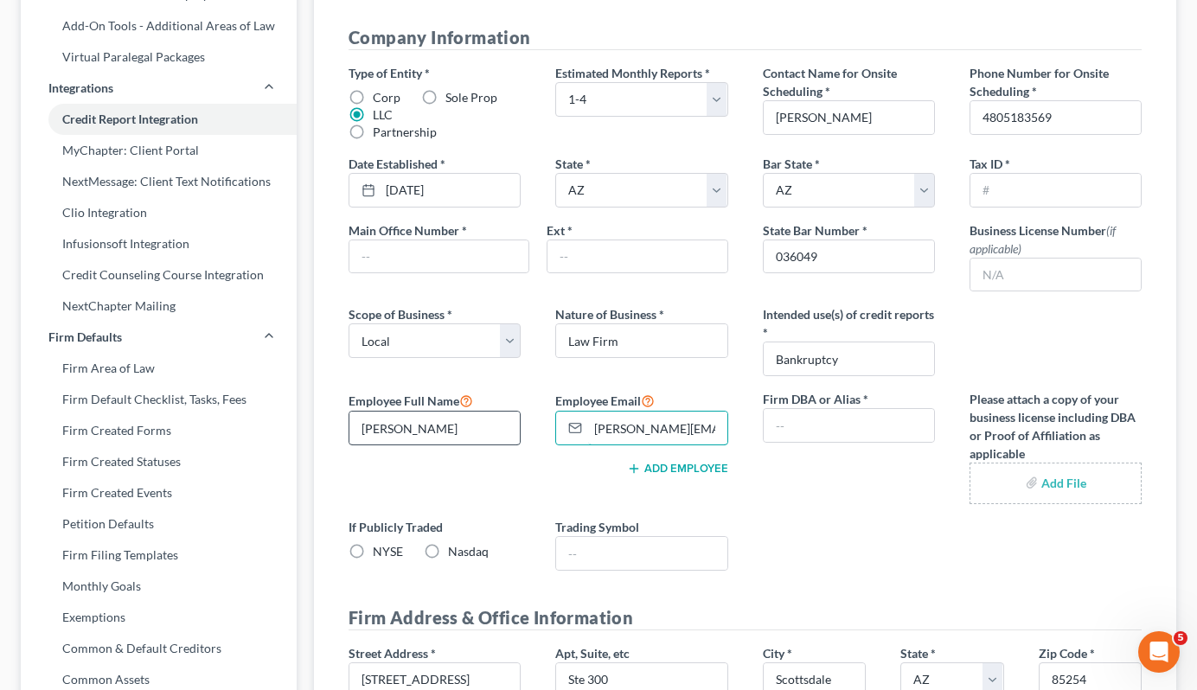
type input "[PERSON_NAME][EMAIL_ADDRESS][DOMAIN_NAME]"
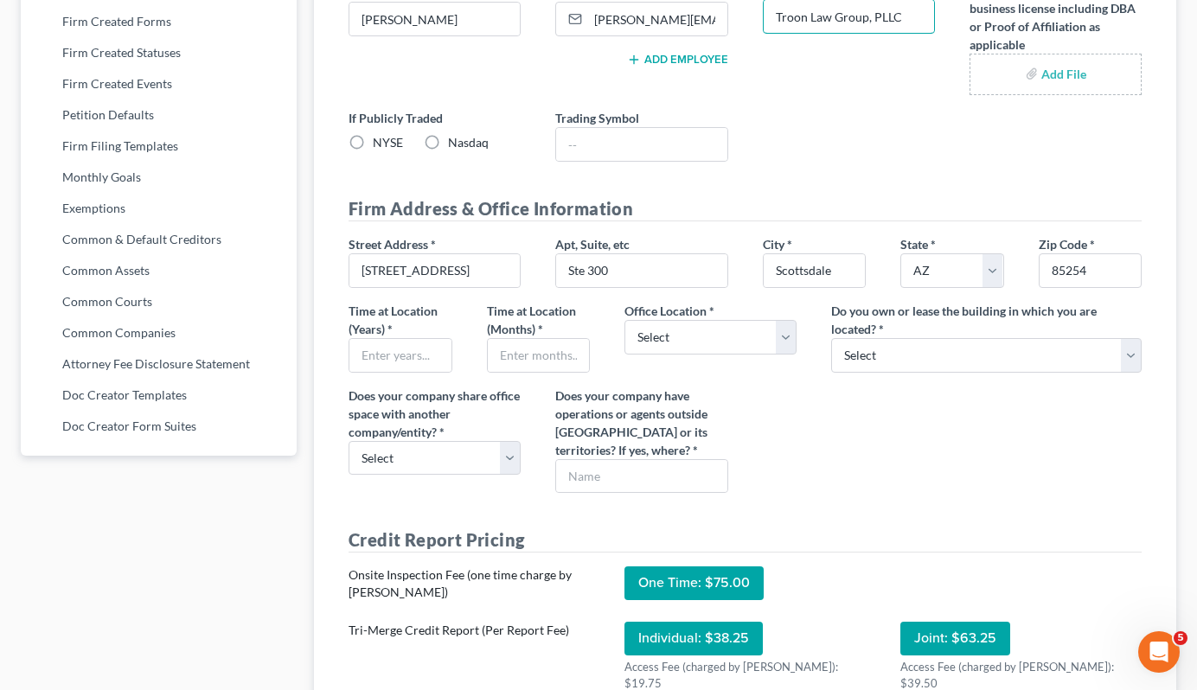
scroll to position [785, 0]
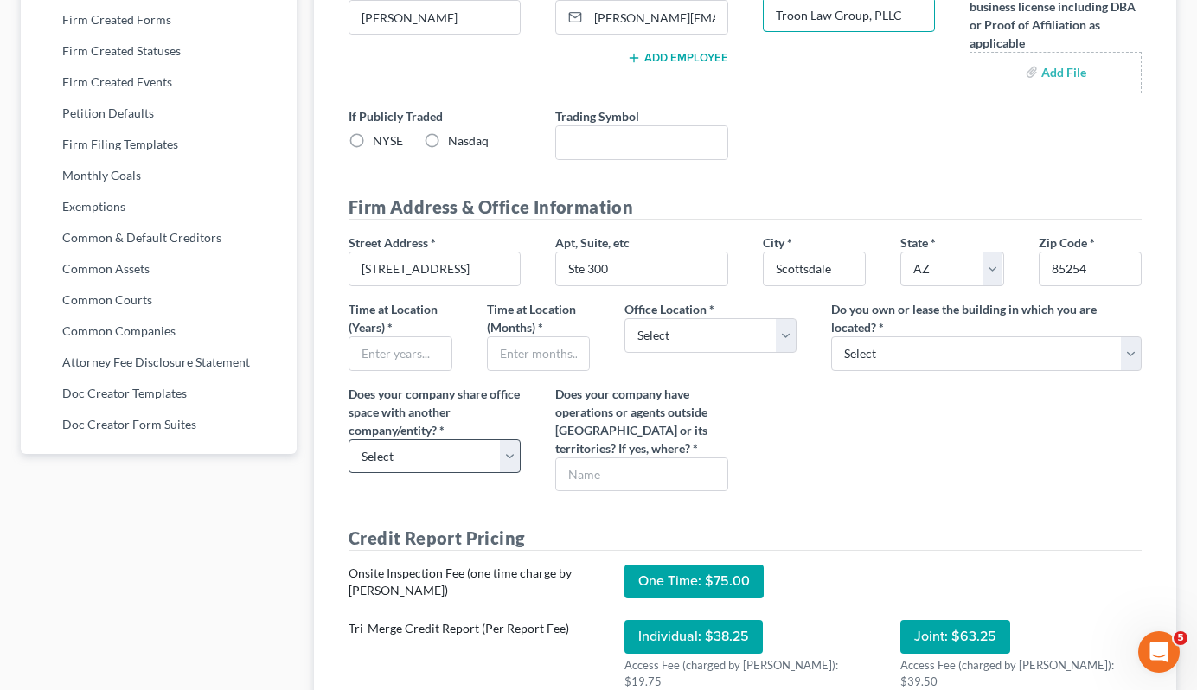
type input "Troon Law Group, PLLC"
select select "0"
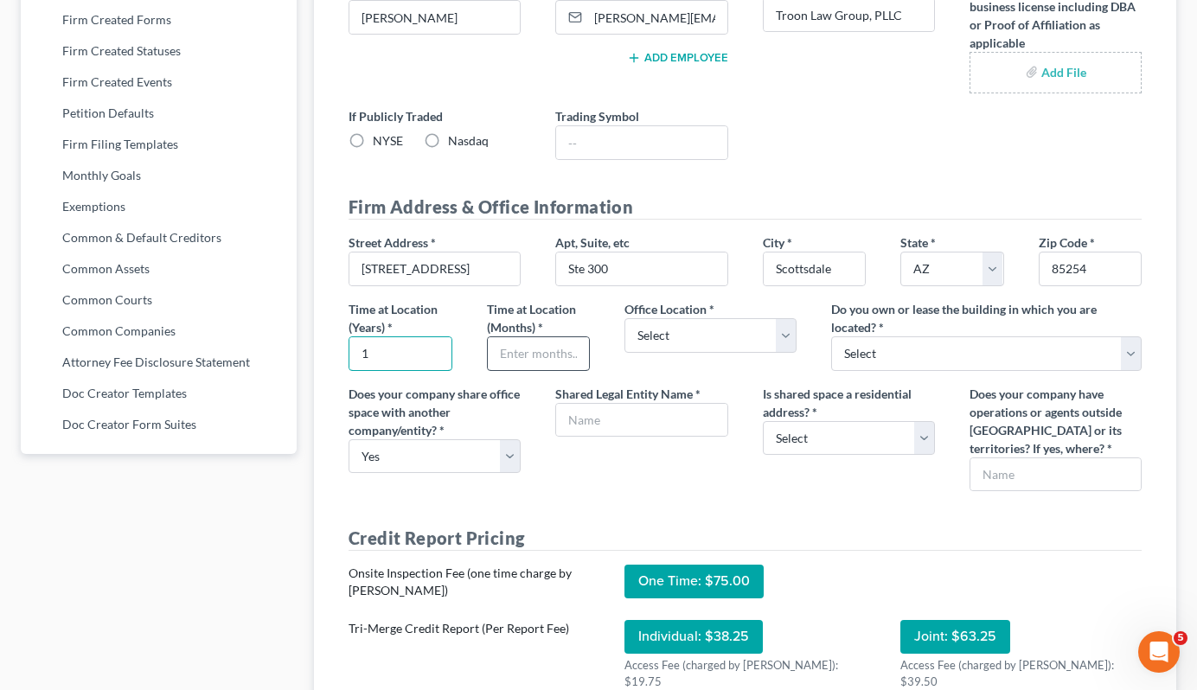
type input "1"
type input "4"
select select "0"
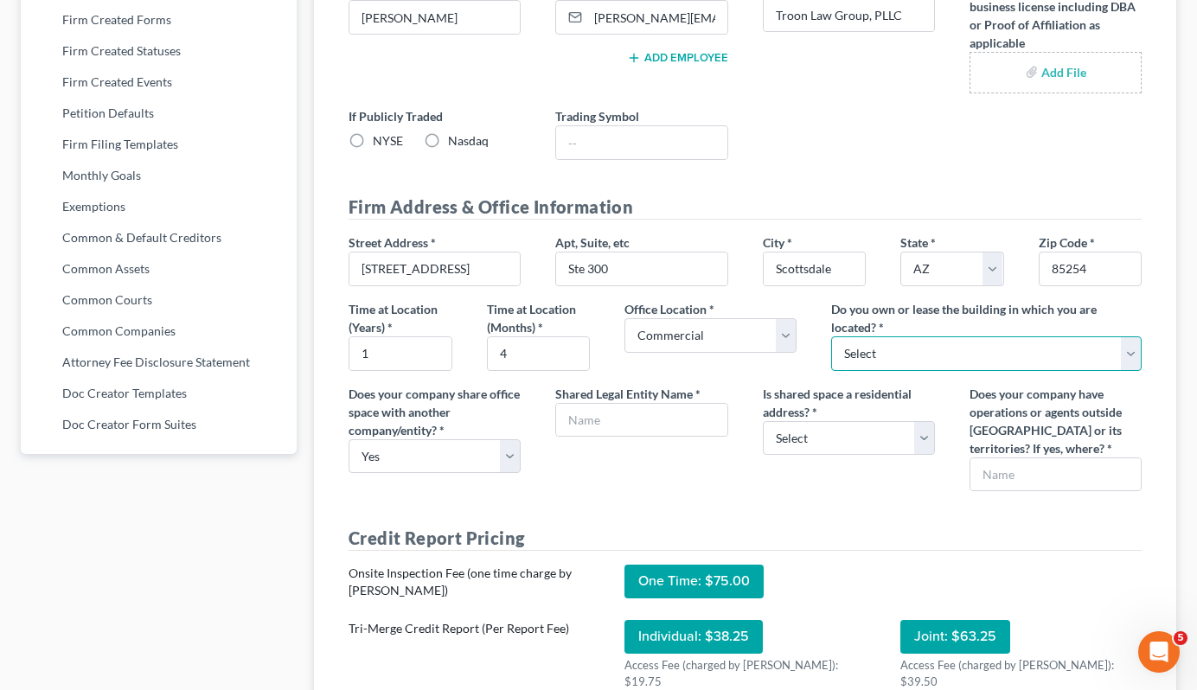
select select "1"
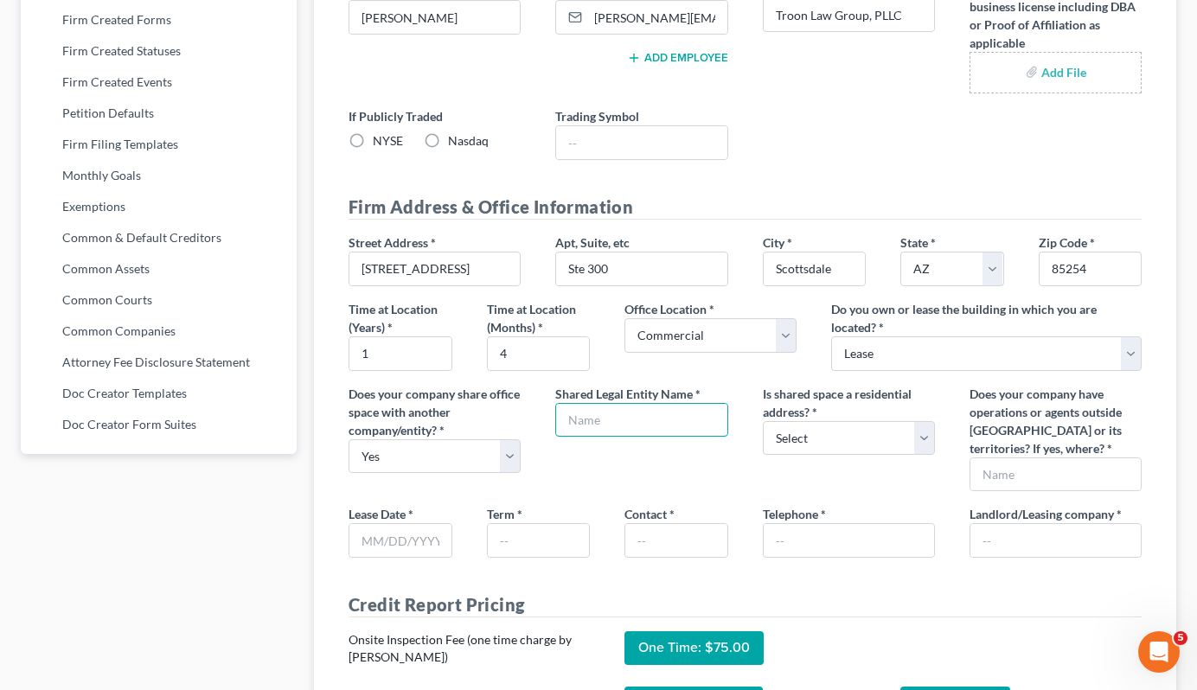
scroll to position [791, 0]
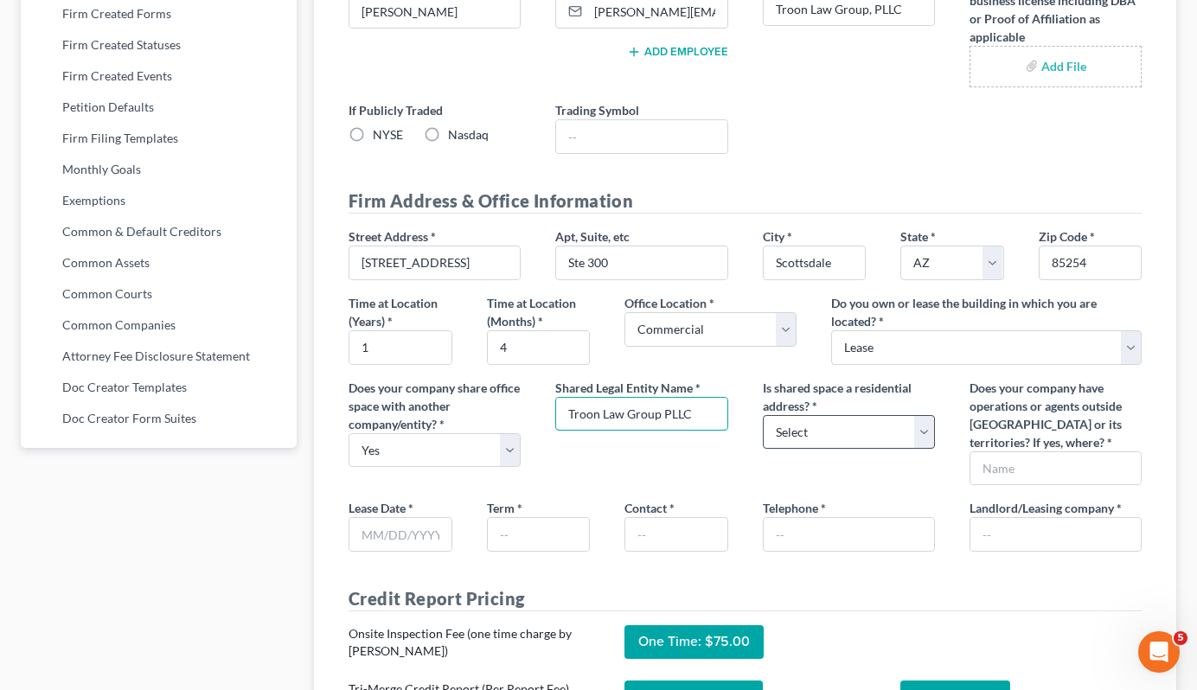
type input "Troon Law Group PLLC"
select select "1"
type input "[DATE]"
type input "2"
type input "1"
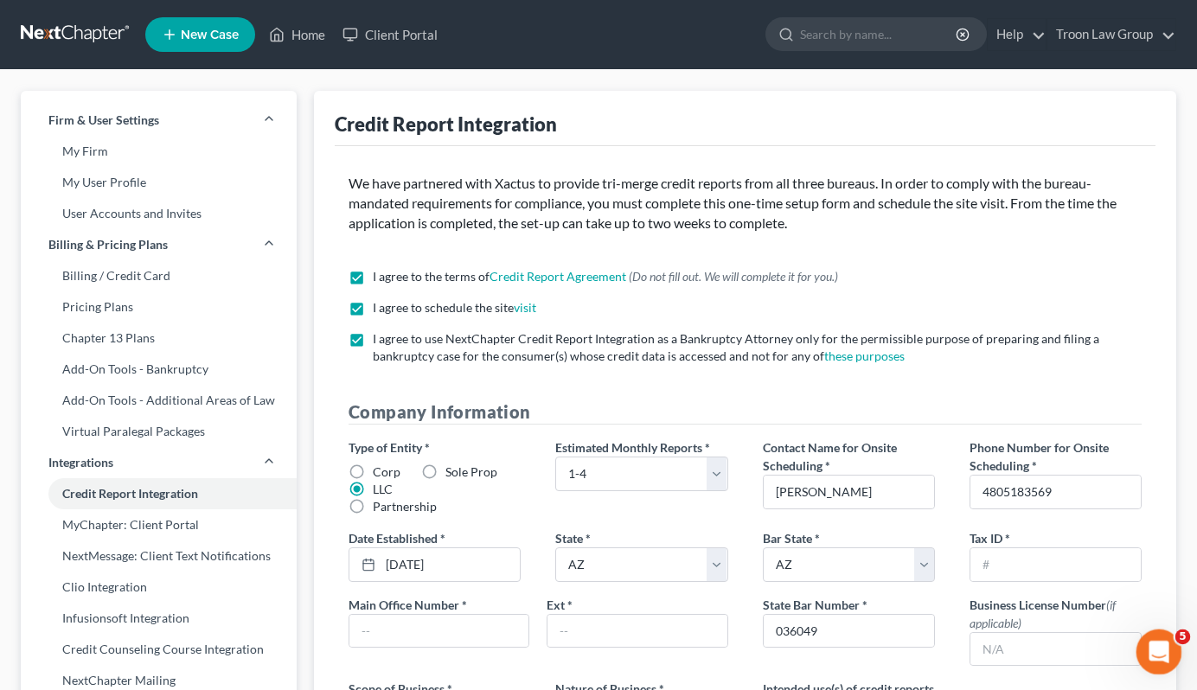
scroll to position [0, 0]
click at [912, 648] on icon "Open Intercom Messenger" at bounding box center [1156, 649] width 29 height 29
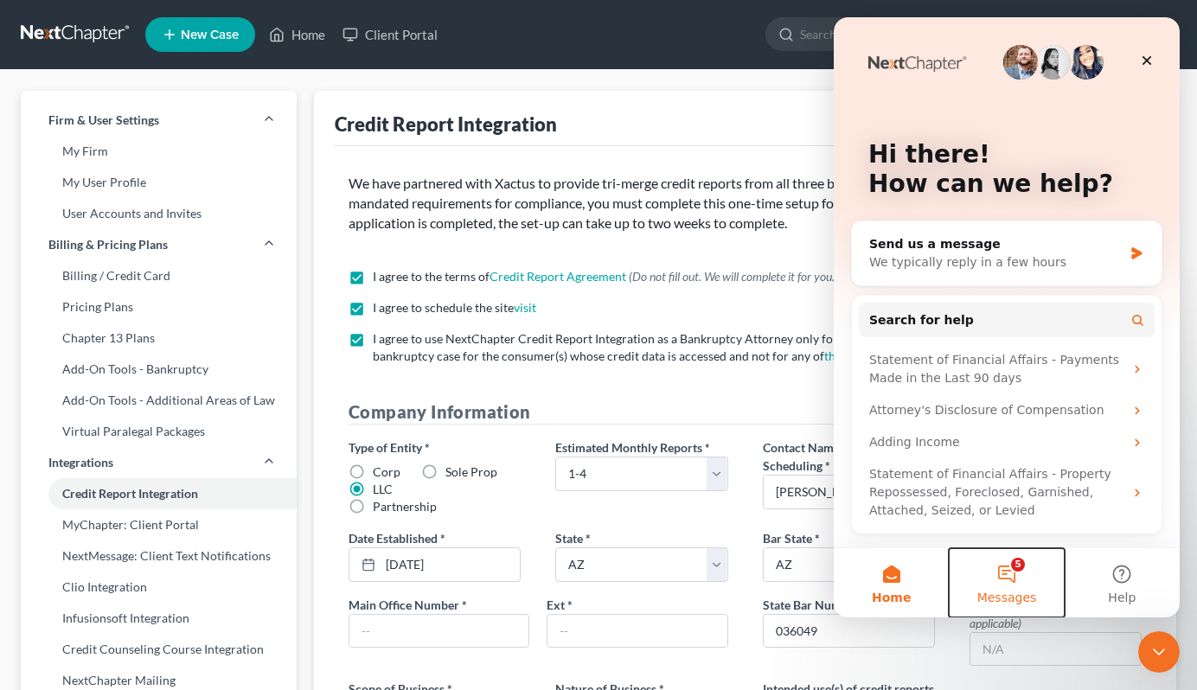
click at [912, 565] on button "5 Messages" at bounding box center [1005, 582] width 115 height 69
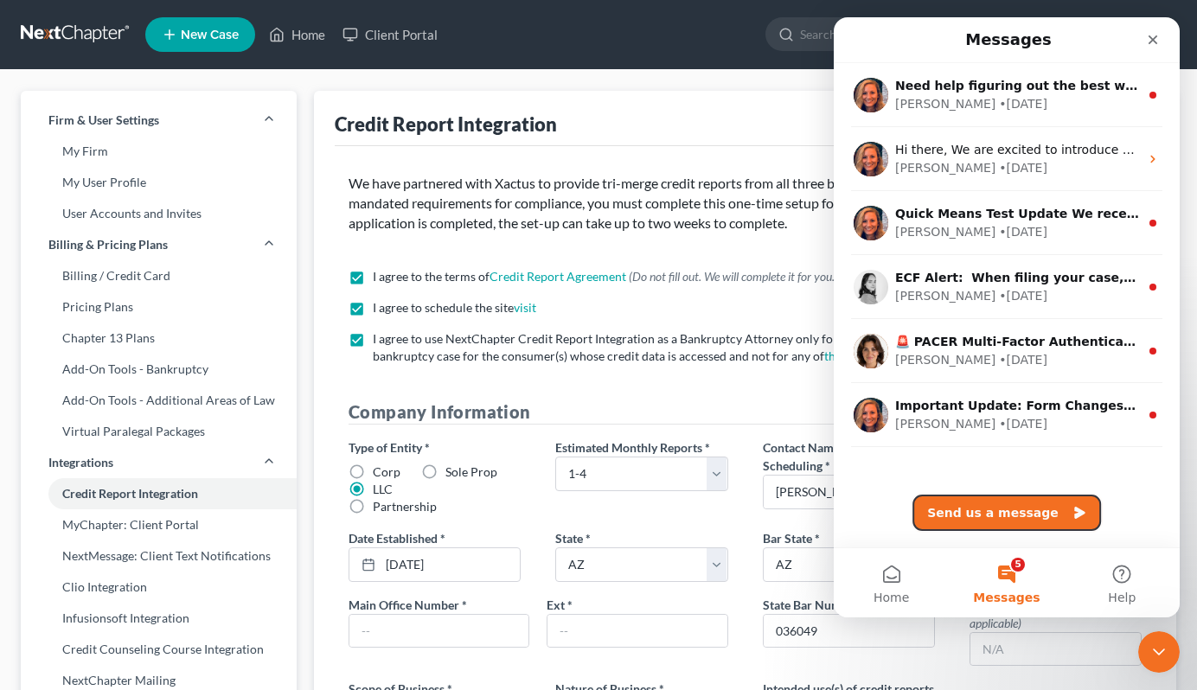
click at [912, 509] on button "Send us a message" at bounding box center [1006, 512] width 187 height 35
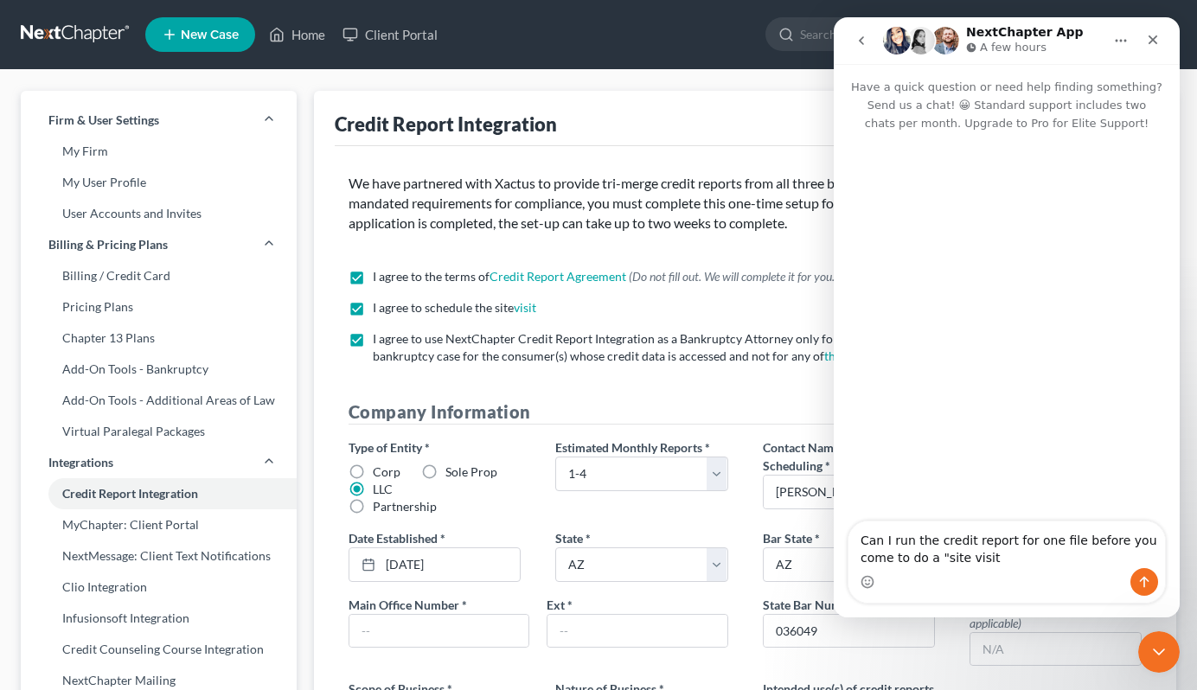
type textarea "Can I run the credit report for one file before you come to do a "site visit?"
type textarea """
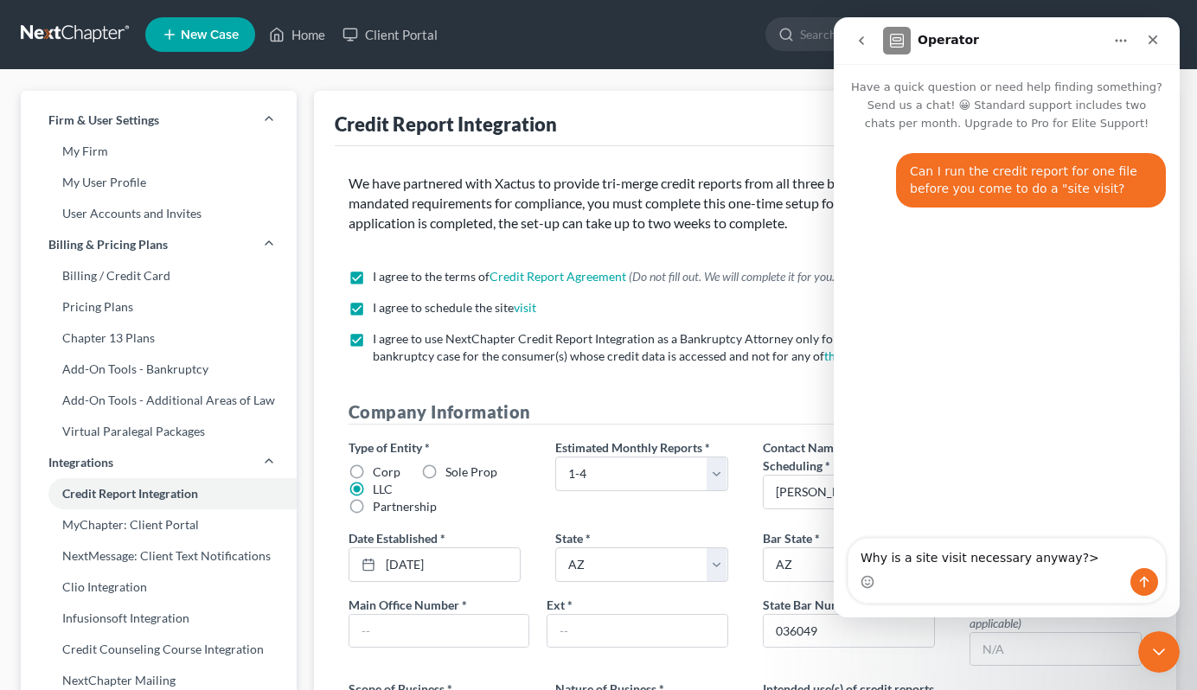
type textarea "Why is a site visit necessary anyway?"
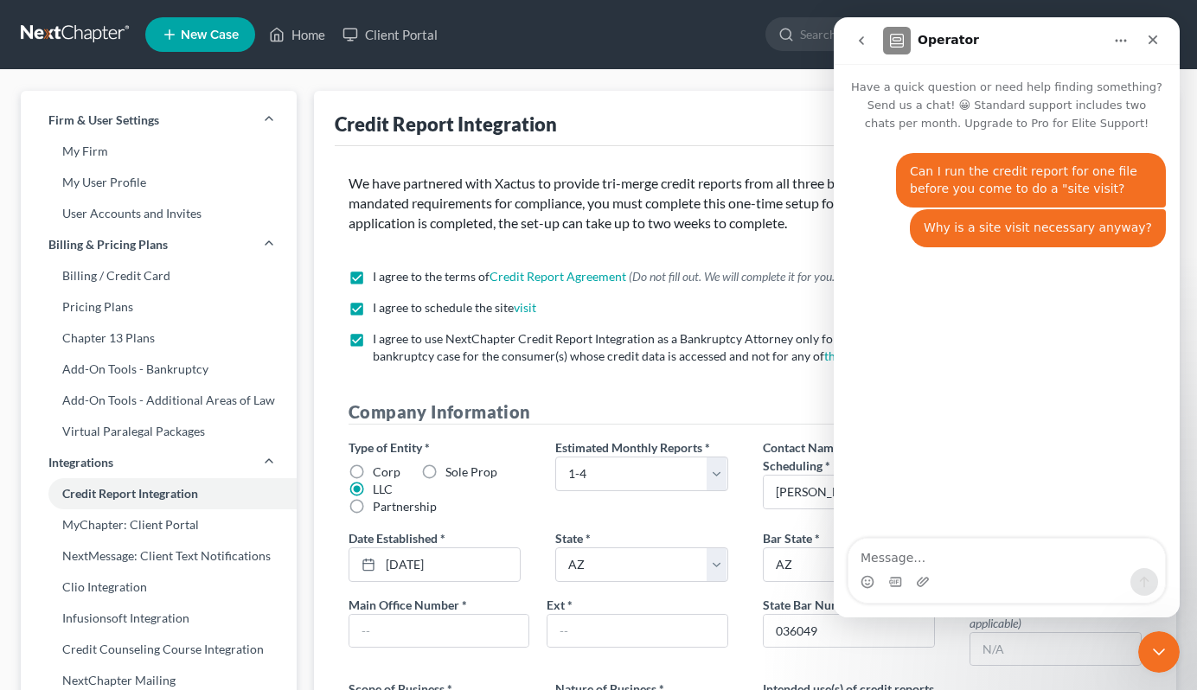
scroll to position [3, 0]
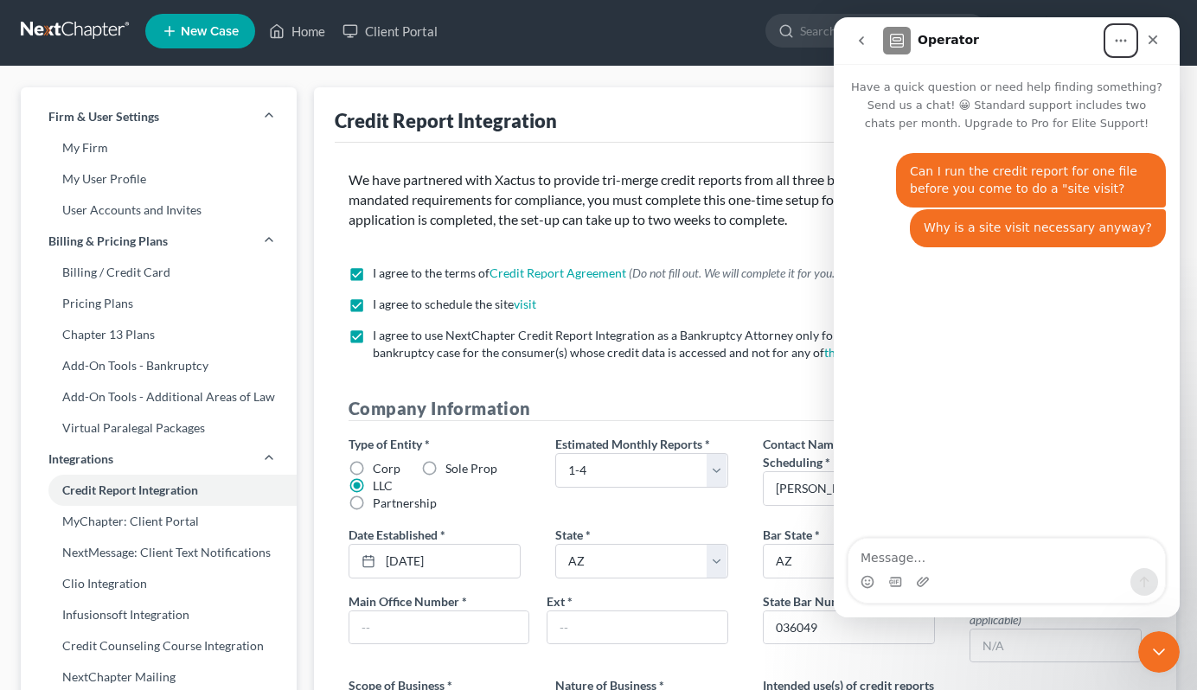
click at [912, 34] on icon "Home" at bounding box center [1121, 41] width 14 height 14
click at [863, 42] on icon "go back" at bounding box center [861, 41] width 14 height 14
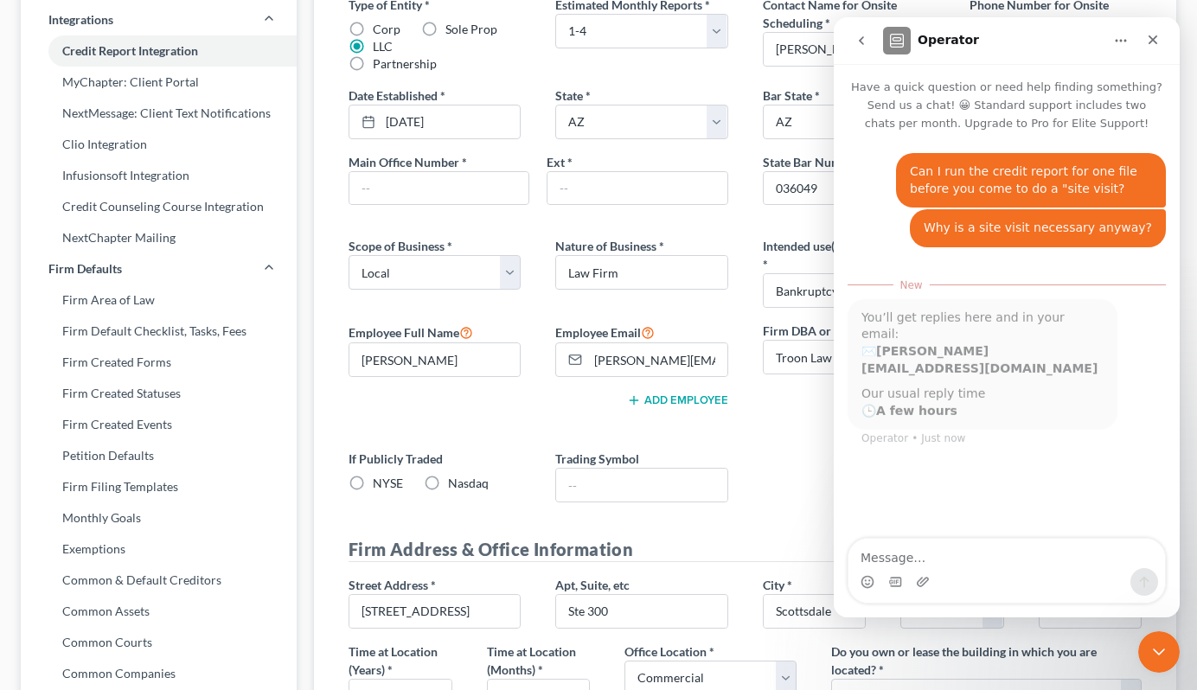
scroll to position [3, 0]
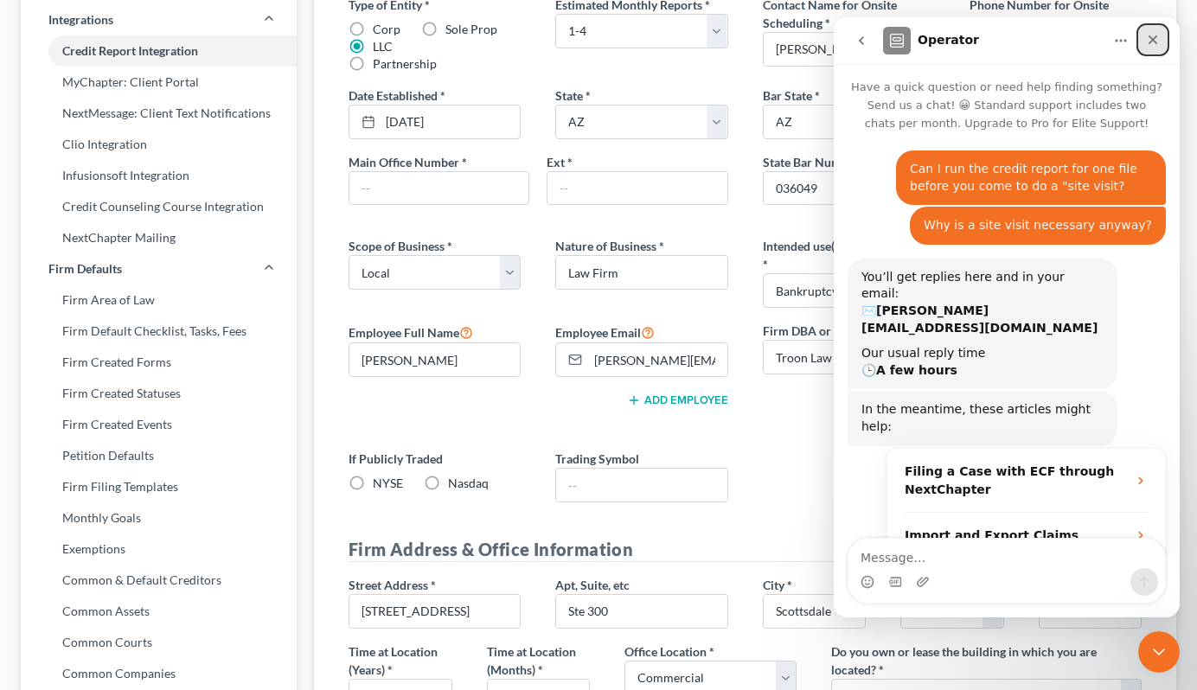
click at [912, 36] on div "Close" at bounding box center [1152, 39] width 31 height 31
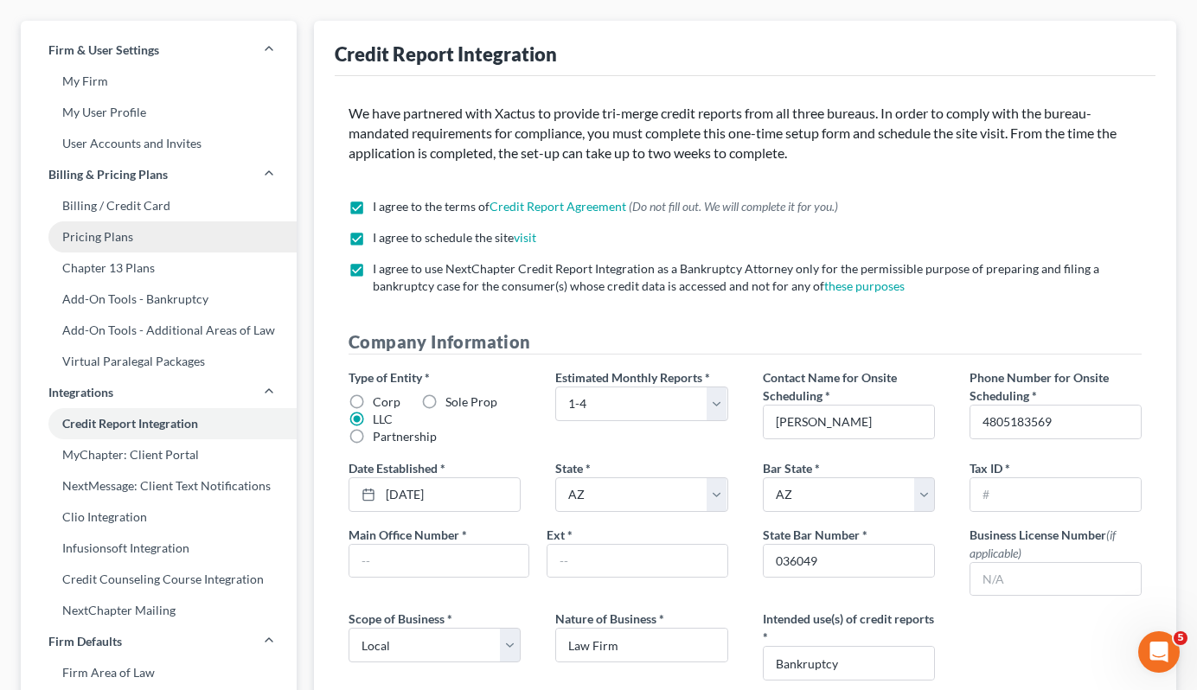
scroll to position [100, 0]
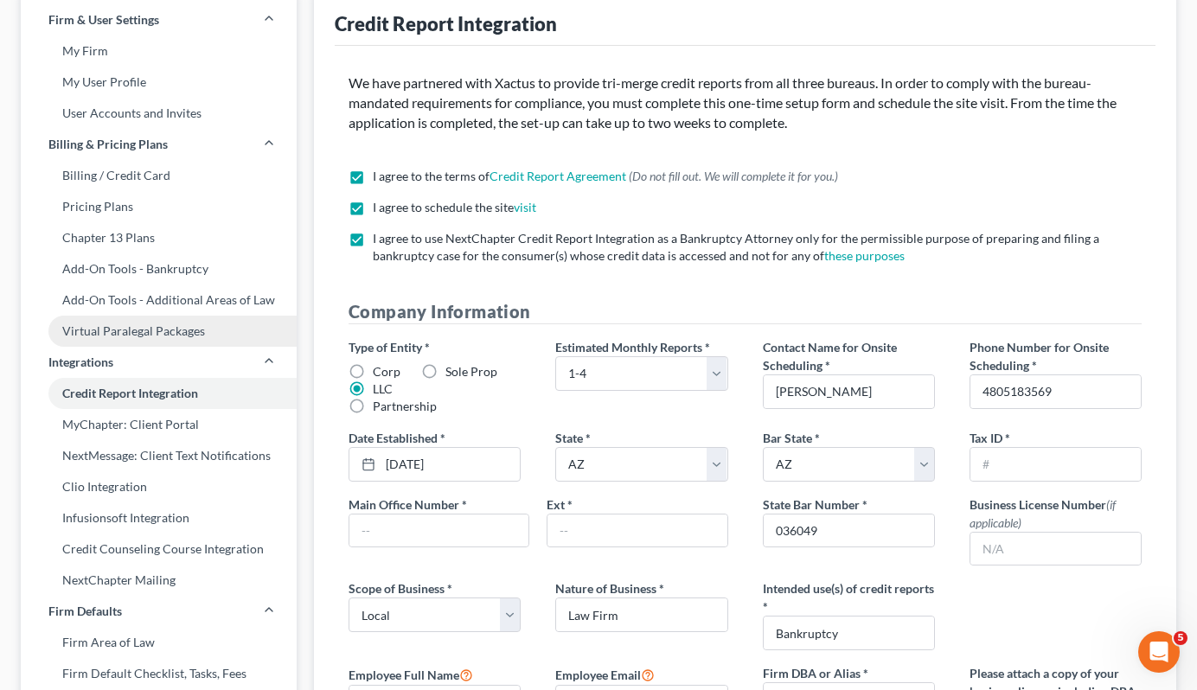
click at [141, 415] on link "MyChapter: Client Portal" at bounding box center [159, 424] width 276 height 31
